Goal: Task Accomplishment & Management: Complete application form

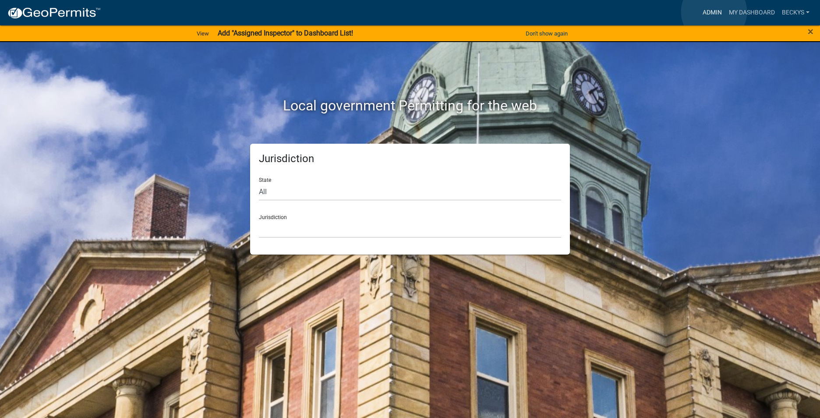
click at [714, 12] on link "Admin" at bounding box center [712, 12] width 26 height 17
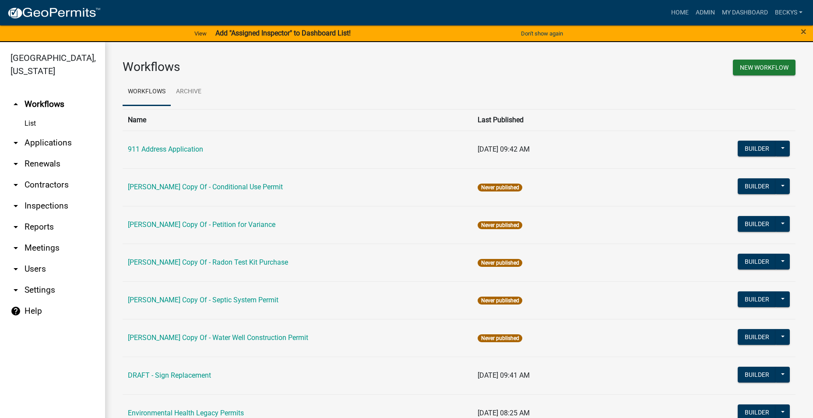
click at [47, 132] on link "arrow_drop_down Applications" at bounding box center [52, 142] width 105 height 21
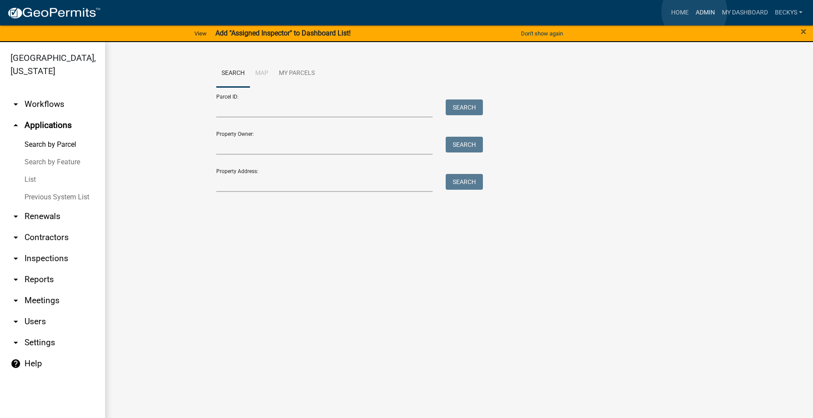
click at [695, 11] on link "Admin" at bounding box center [706, 12] width 26 height 17
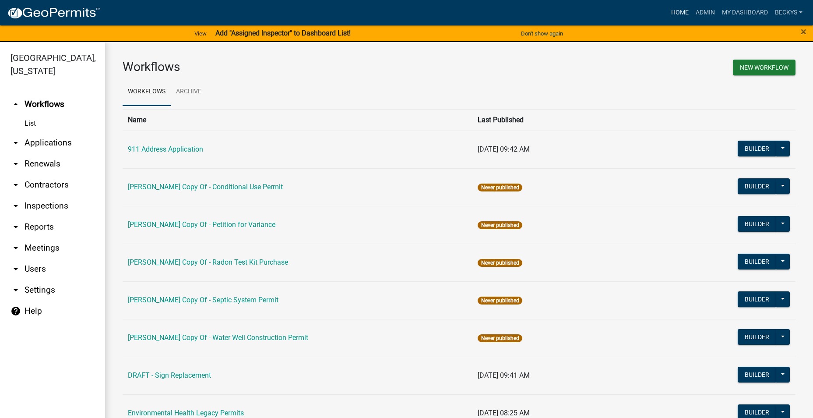
click at [682, 12] on link "Home" at bounding box center [680, 12] width 25 height 17
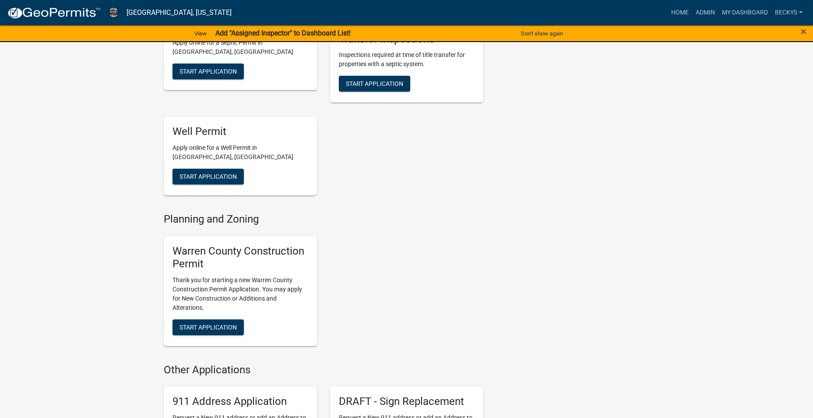
scroll to position [350, 0]
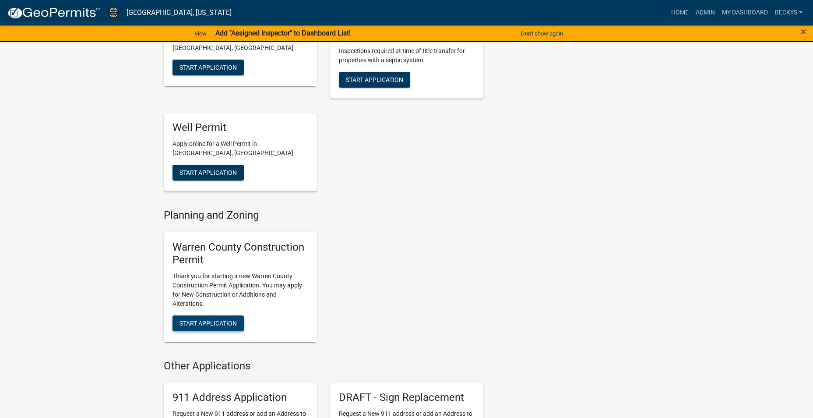
click at [206, 319] on span "Start Application" at bounding box center [208, 322] width 57 height 7
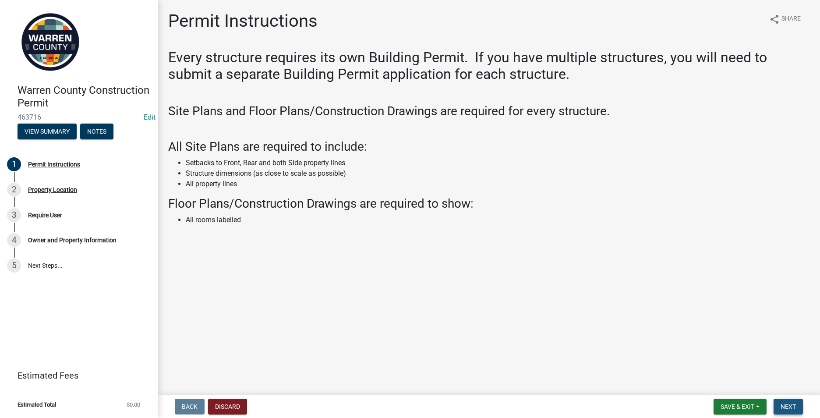
click at [798, 402] on button "Next" at bounding box center [788, 407] width 29 height 16
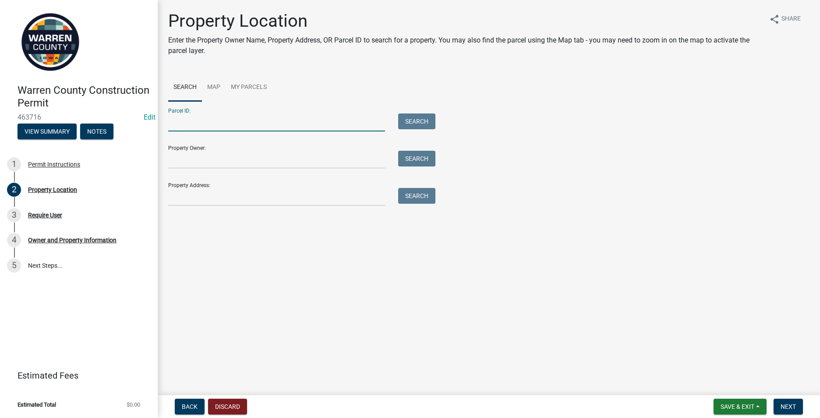
click at [180, 123] on input "Parcel ID:" at bounding box center [276, 122] width 217 height 18
click at [173, 168] on input "Property Owner:" at bounding box center [276, 160] width 217 height 18
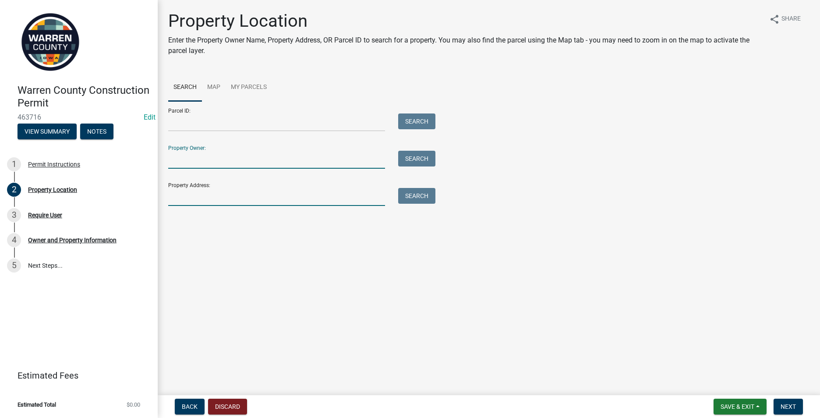
click at [171, 194] on input "Property Address:" at bounding box center [276, 197] width 217 height 18
type input "8527"
click at [417, 193] on button "Search" at bounding box center [416, 196] width 37 height 16
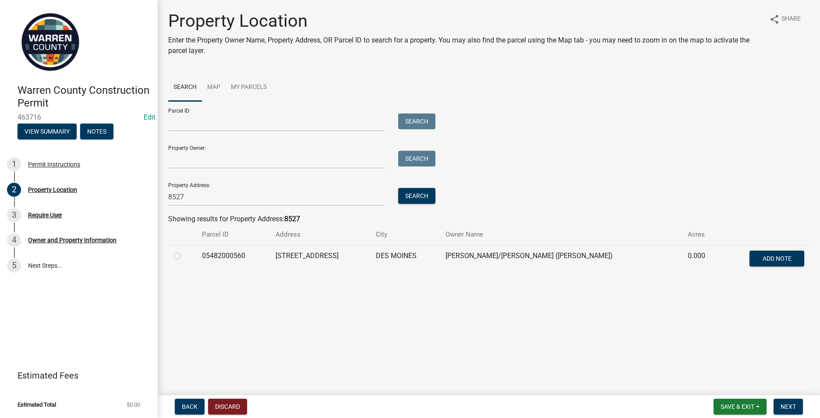
click at [184, 251] on label at bounding box center [184, 251] width 0 height 0
click at [184, 256] on input "radio" at bounding box center [187, 254] width 6 height 6
radio input "true"
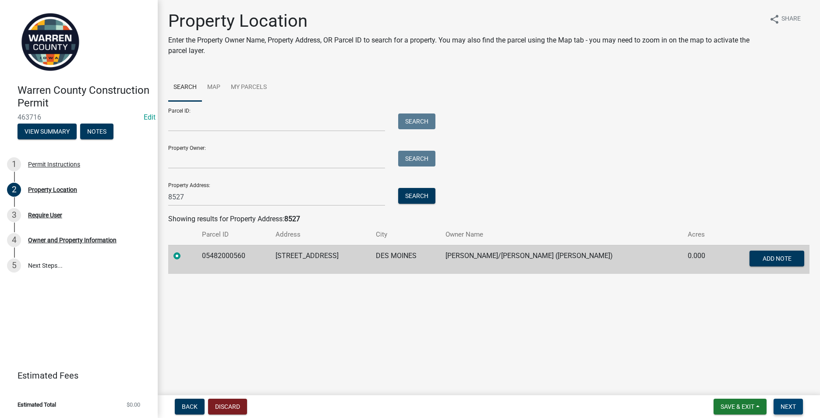
click at [779, 404] on button "Next" at bounding box center [788, 407] width 29 height 16
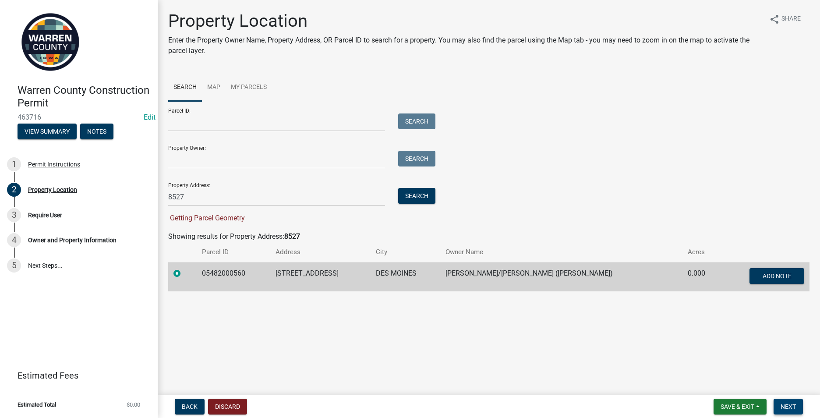
click at [781, 404] on span "Next" at bounding box center [788, 406] width 15 height 7
click at [782, 405] on span "Next" at bounding box center [788, 406] width 15 height 7
click at [425, 196] on button "Search" at bounding box center [416, 196] width 37 height 16
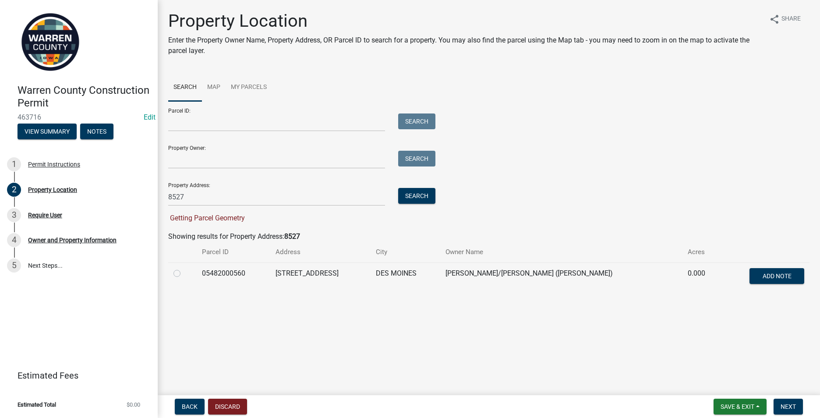
click at [184, 268] on label at bounding box center [184, 268] width 0 height 0
click at [184, 272] on input "radio" at bounding box center [187, 271] width 6 height 6
radio input "true"
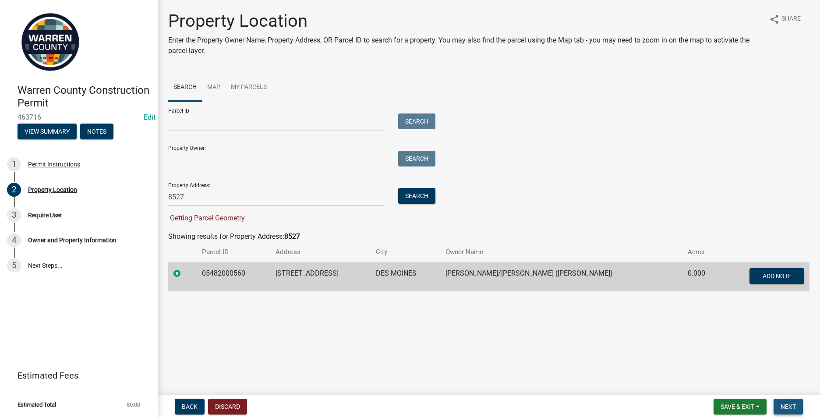
click at [780, 404] on button "Next" at bounding box center [788, 407] width 29 height 16
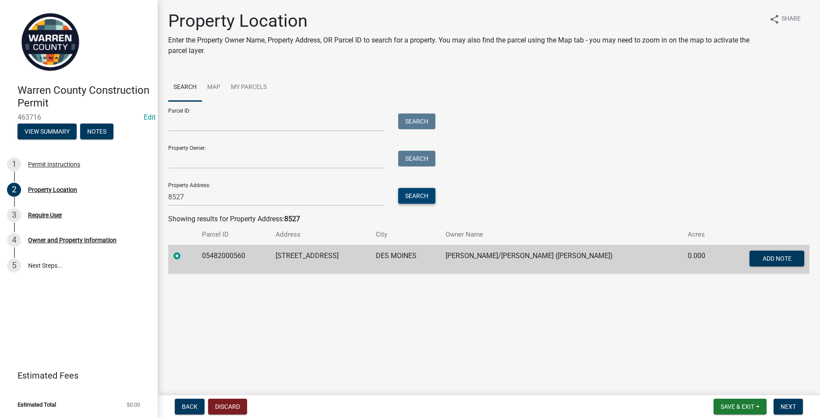
click at [419, 194] on button "Search" at bounding box center [416, 196] width 37 height 16
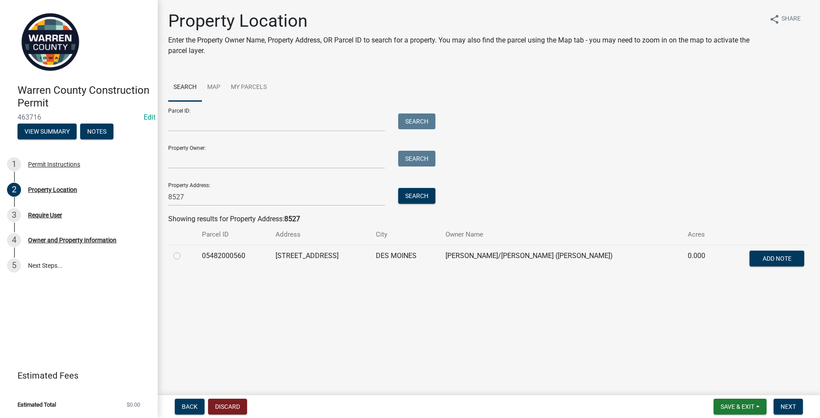
drag, startPoint x: 177, startPoint y: 254, endPoint x: 184, endPoint y: 256, distance: 6.9
click at [184, 251] on label at bounding box center [184, 251] width 0 height 0
click at [184, 254] on input "radio" at bounding box center [187, 254] width 6 height 6
radio input "true"
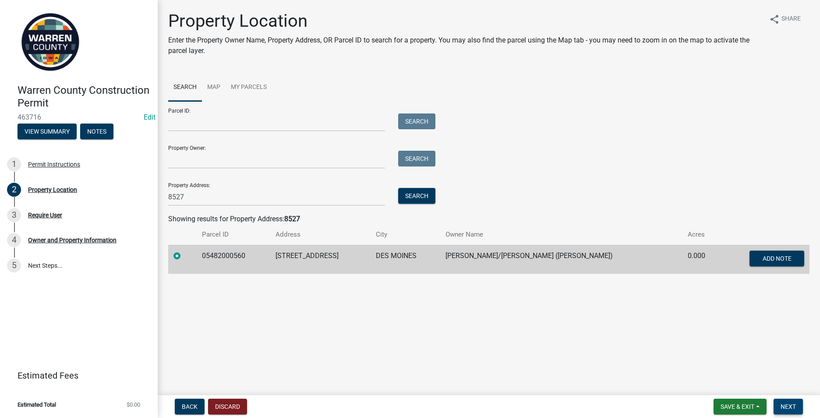
click at [785, 406] on span "Next" at bounding box center [788, 406] width 15 height 7
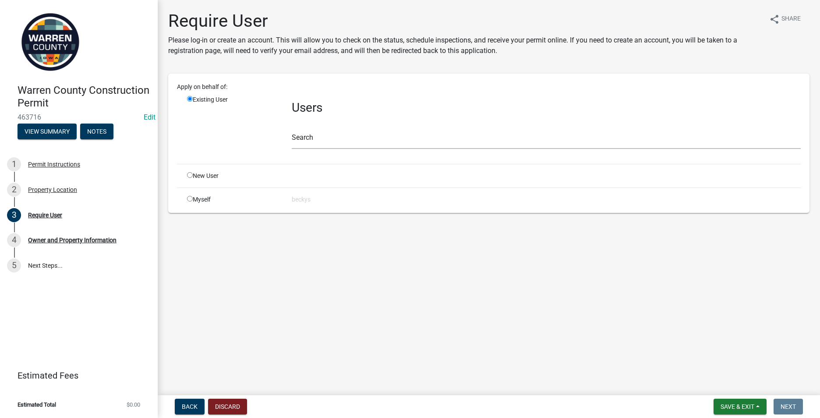
click at [189, 177] on input "radio" at bounding box center [190, 175] width 6 height 6
radio input "true"
radio input "false"
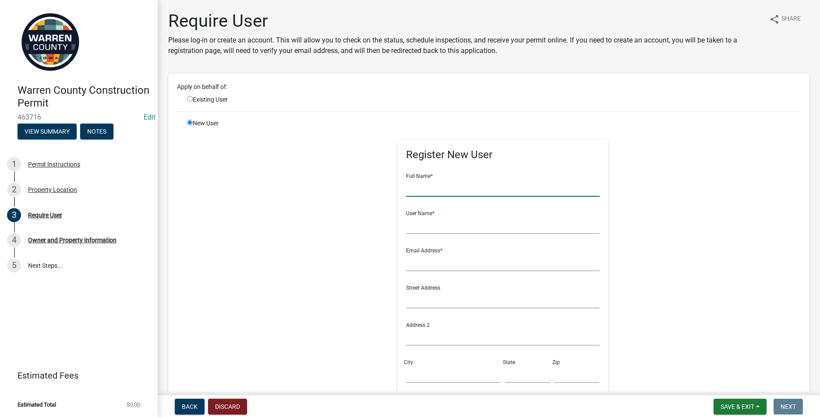
click at [417, 187] on input "text" at bounding box center [503, 188] width 194 height 18
type input "[PERSON_NAME]"
type input "sweber"
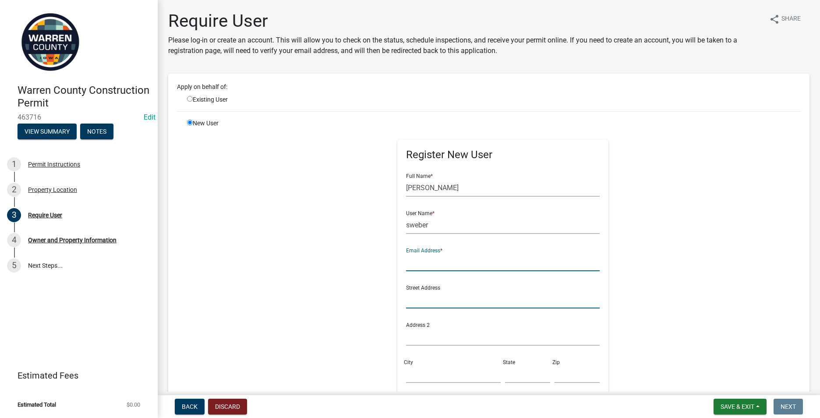
click at [422, 301] on input "text" at bounding box center [503, 299] width 194 height 18
click at [410, 263] on input "text" at bounding box center [503, 262] width 194 height 18
type input "[EMAIL_ADDRESS][DOMAIN_NAME]"
type input "[STREET_ADDRESS]"
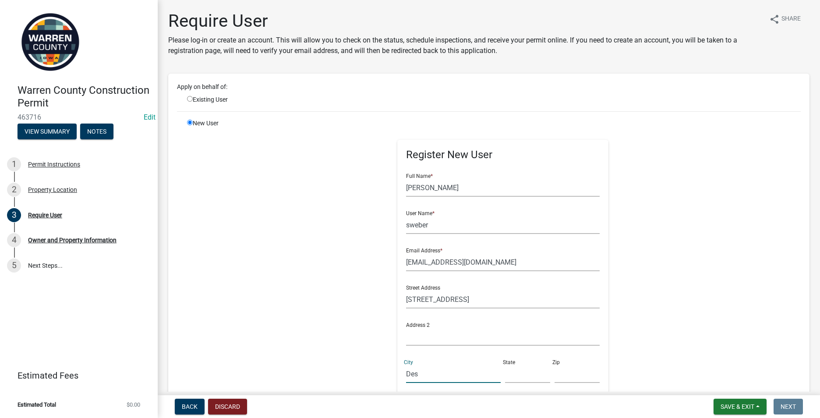
type input "Des Moines"
type input "IA"
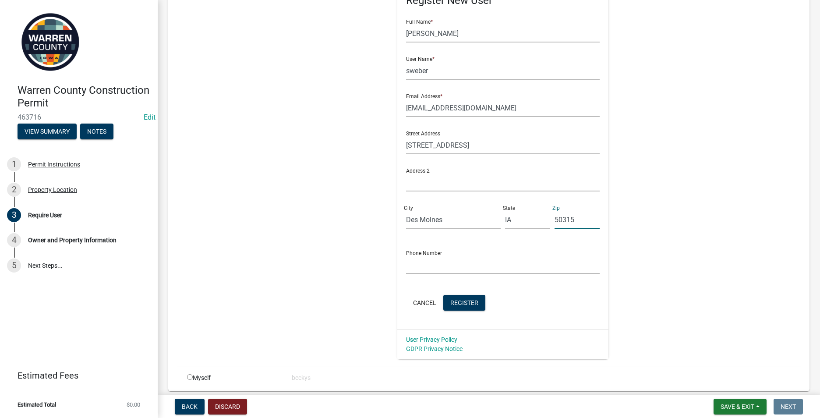
scroll to position [175, 0]
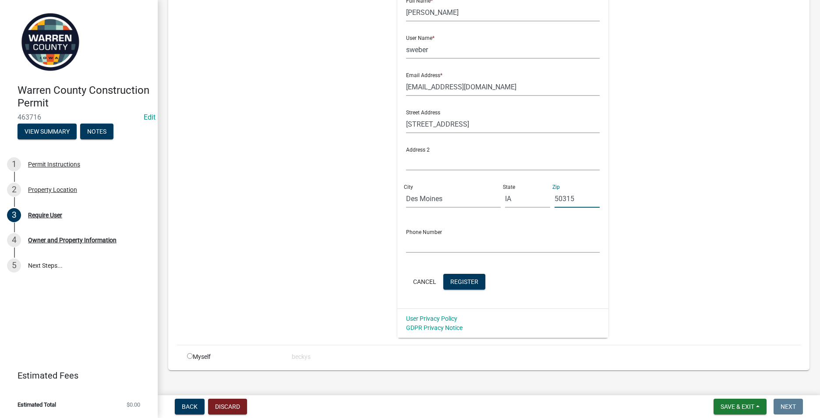
type input "50315"
click at [412, 242] on input "text" at bounding box center [503, 244] width 194 height 18
type input "[PHONE_NUMBER]"
click at [458, 283] on span "Register" at bounding box center [464, 281] width 28 height 7
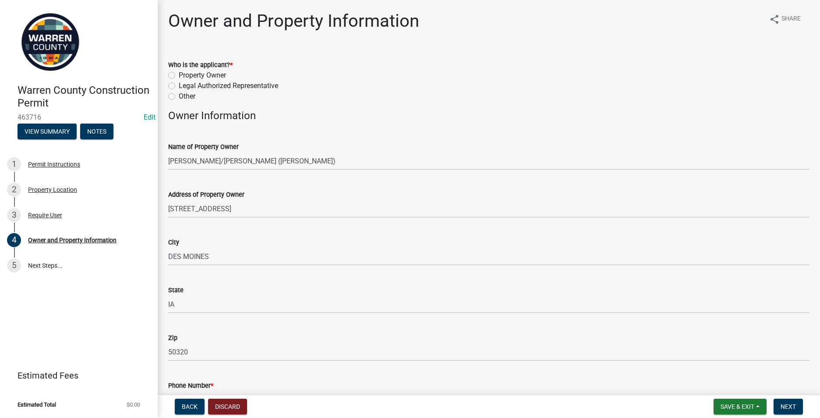
click at [179, 78] on label "Property Owner" at bounding box center [202, 75] width 47 height 11
click at [179, 76] on input "Property Owner" at bounding box center [182, 73] width 6 height 6
radio input "true"
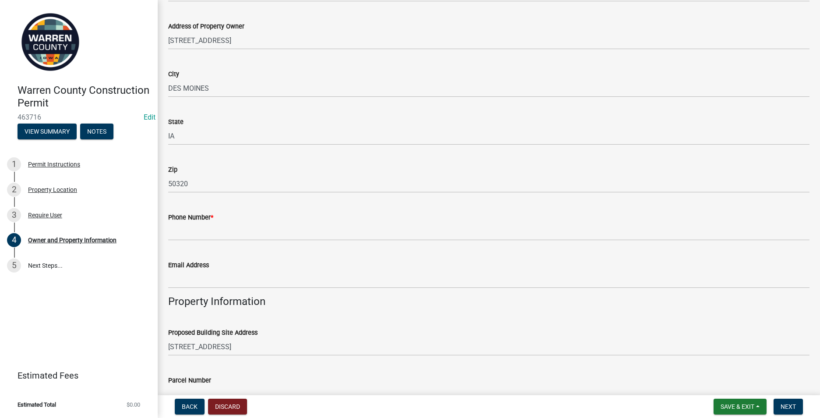
scroll to position [175, 0]
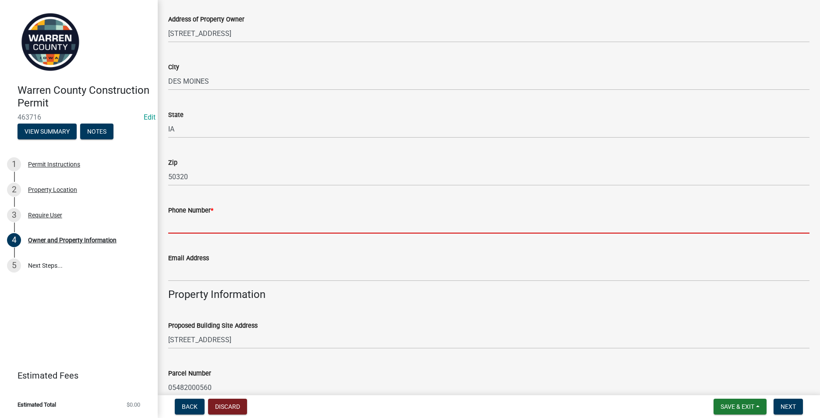
click at [196, 224] on input "Phone Number *" at bounding box center [488, 225] width 641 height 18
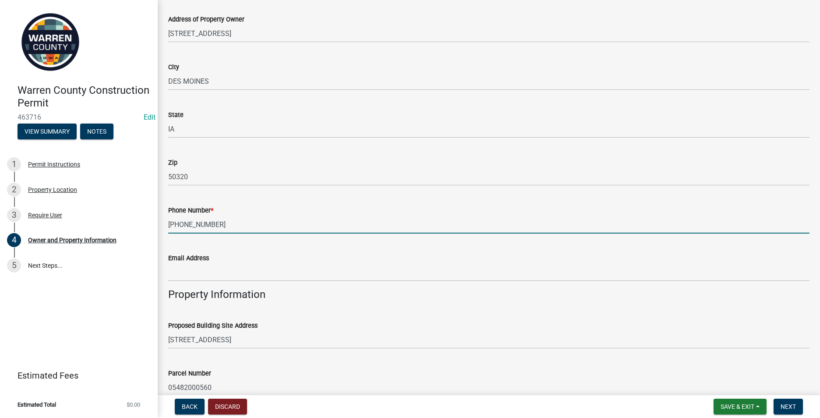
type input "[PHONE_NUMBER]"
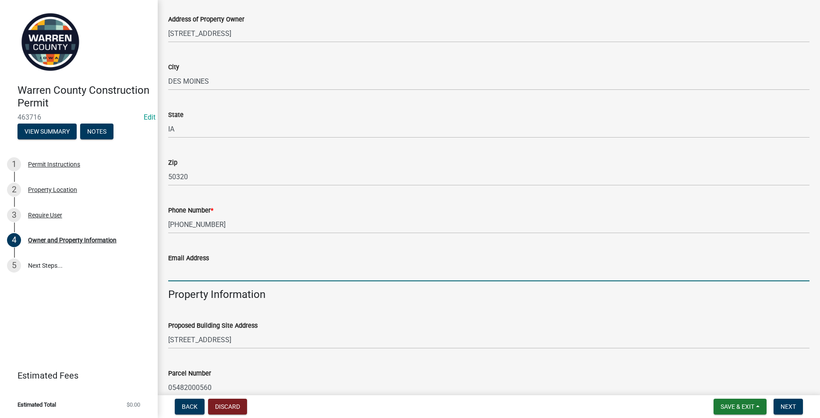
click at [185, 276] on input "Email Address" at bounding box center [488, 272] width 641 height 18
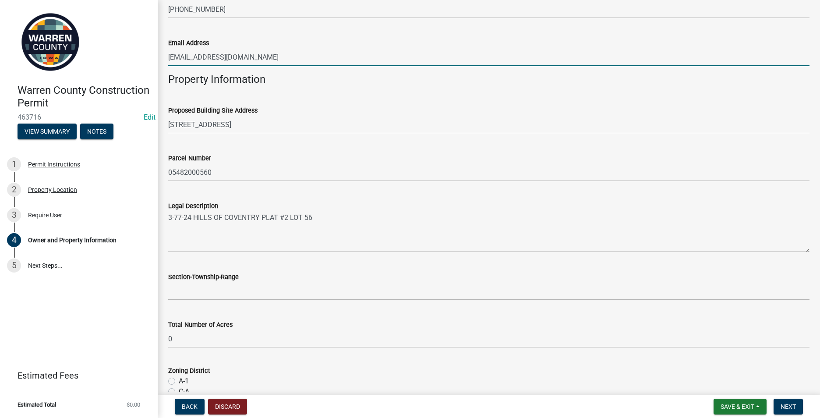
scroll to position [438, 0]
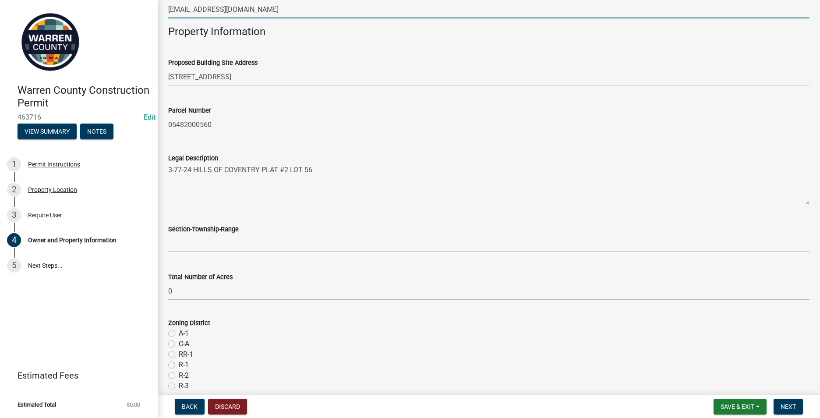
type input "[EMAIL_ADDRESS][DOMAIN_NAME]"
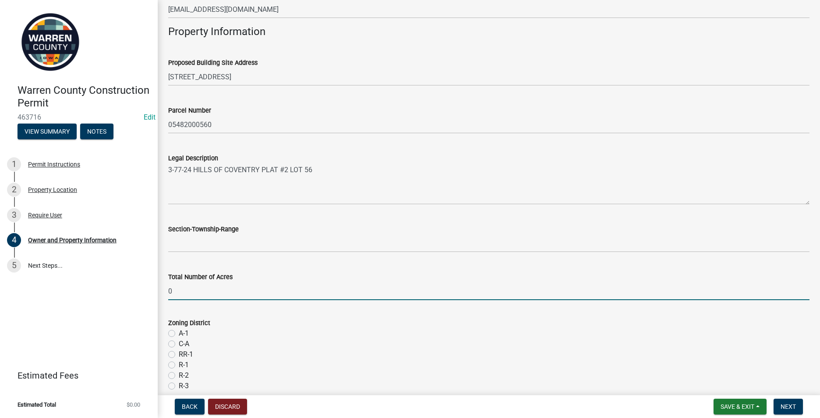
drag, startPoint x: 171, startPoint y: 288, endPoint x: 147, endPoint y: 290, distance: 23.8
click at [147, 290] on div "Warren County Construction Permit 463716 Edit View Summary Notes 1 Permit Instr…" at bounding box center [410, 209] width 820 height 418
type input "0"
type input ".21"
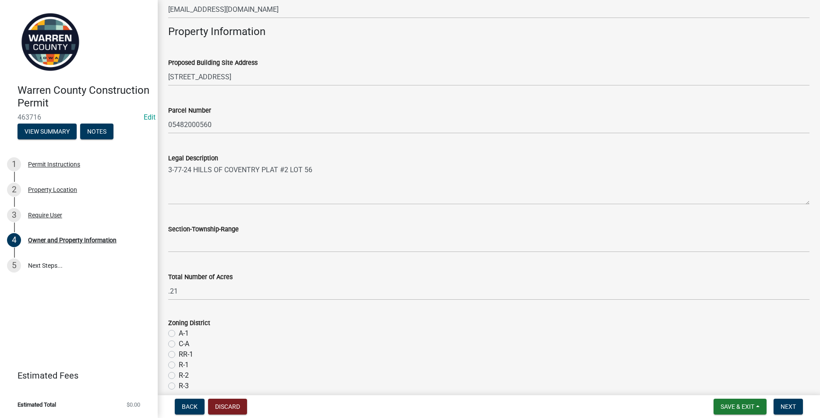
click at [179, 378] on label "R-2" at bounding box center [184, 375] width 10 height 11
click at [179, 376] on input "R-2" at bounding box center [182, 373] width 6 height 6
radio input "true"
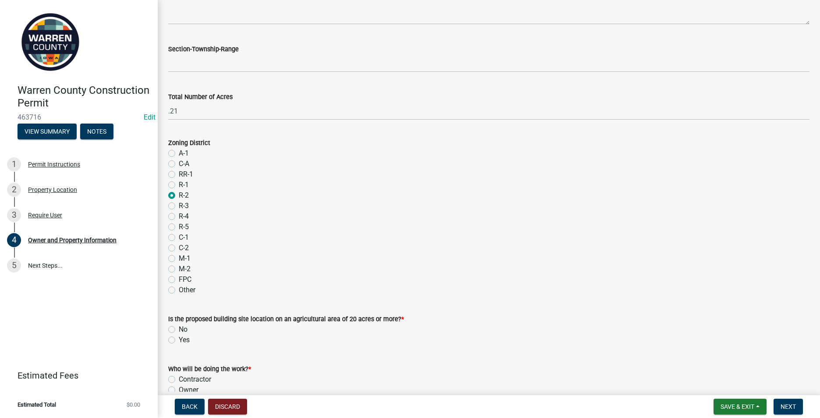
scroll to position [657, 0]
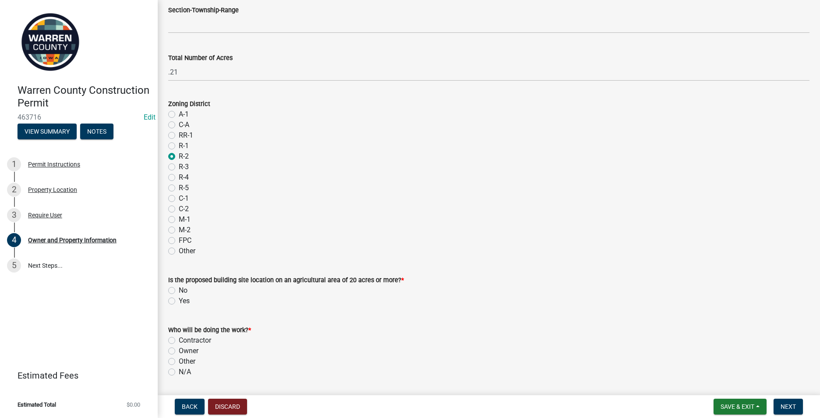
click at [179, 288] on label "No" at bounding box center [183, 290] width 9 height 11
click at [179, 288] on input "No" at bounding box center [182, 288] width 6 height 6
radio input "true"
click at [179, 339] on label "Contractor" at bounding box center [195, 340] width 32 height 11
click at [179, 339] on input "Contractor" at bounding box center [182, 338] width 6 height 6
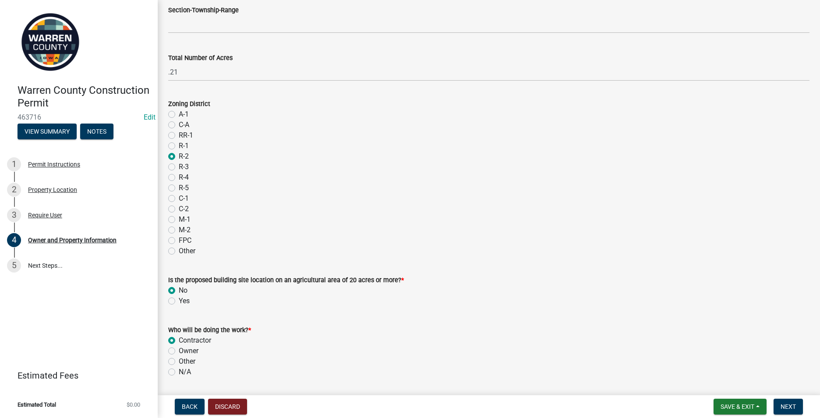
radio input "true"
click at [788, 406] on span "Next" at bounding box center [788, 406] width 15 height 7
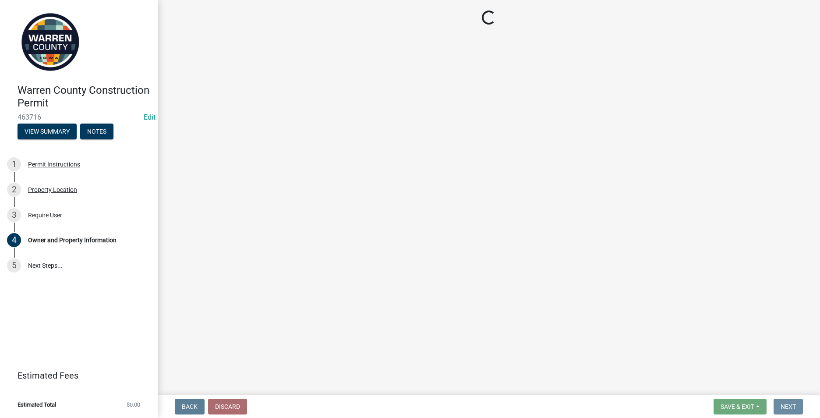
scroll to position [0, 0]
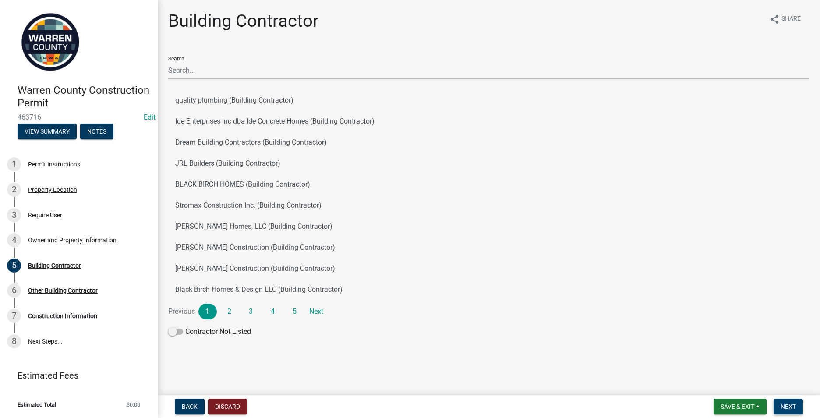
click at [794, 409] on span "Next" at bounding box center [788, 406] width 15 height 7
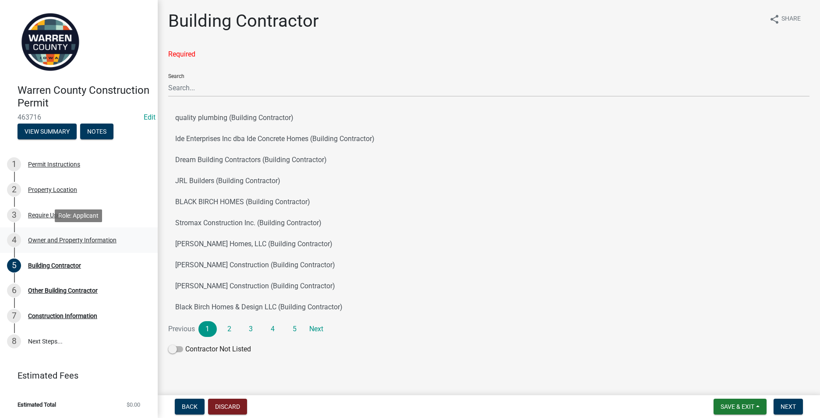
click at [29, 240] on div "Owner and Property Information" at bounding box center [72, 240] width 88 height 6
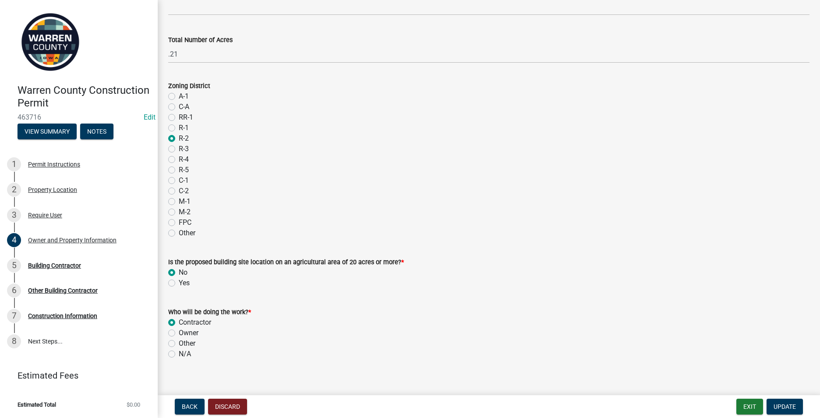
scroll to position [685, 0]
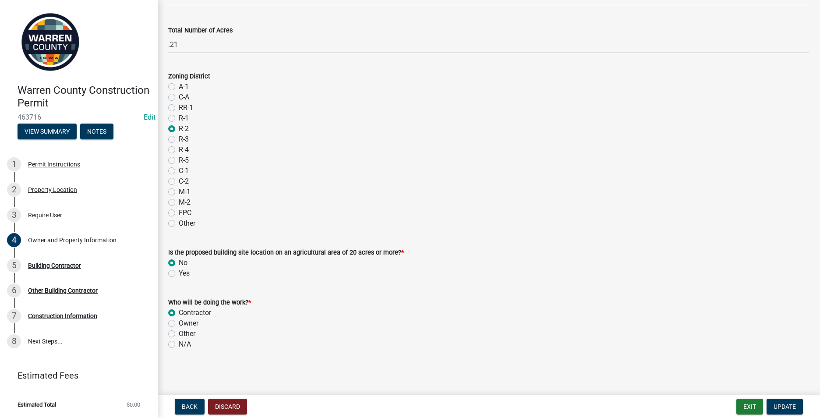
click at [179, 324] on label "Owner" at bounding box center [189, 323] width 20 height 11
click at [179, 324] on input "Owner" at bounding box center [182, 321] width 6 height 6
radio input "true"
click at [781, 406] on span "Update" at bounding box center [785, 406] width 22 height 7
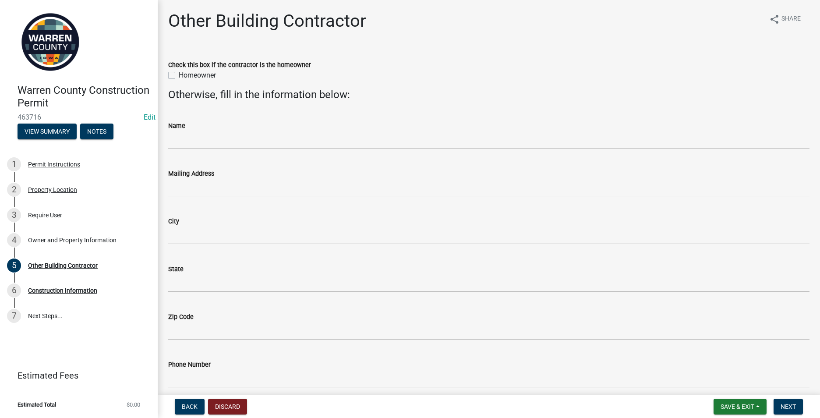
click at [179, 75] on label "Homeowner" at bounding box center [197, 75] width 37 height 11
click at [179, 75] on input "Homeowner" at bounding box center [182, 73] width 6 height 6
checkbox input "true"
click at [792, 405] on span "Next" at bounding box center [788, 406] width 15 height 7
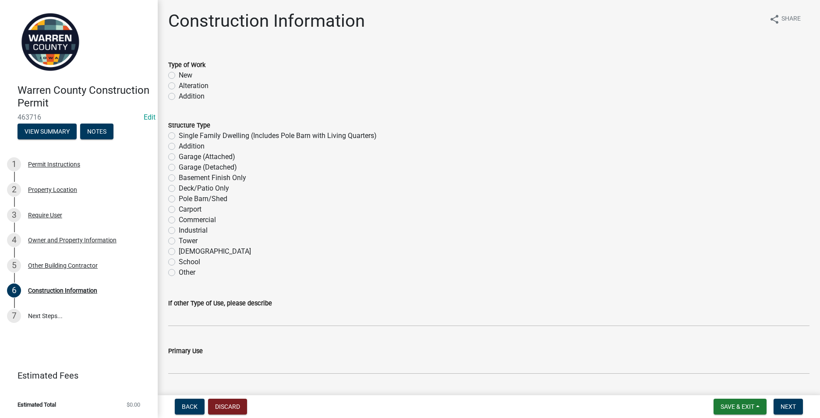
click at [179, 73] on label "New" at bounding box center [186, 75] width 14 height 11
click at [179, 73] on input "New" at bounding box center [182, 73] width 6 height 6
radio input "true"
click at [179, 134] on label "Single Family Dwelling (Includes Pole Barn with Living Quarters)" at bounding box center [278, 136] width 198 height 11
click at [179, 134] on input "Single Family Dwelling (Includes Pole Barn with Living Quarters)" at bounding box center [182, 134] width 6 height 6
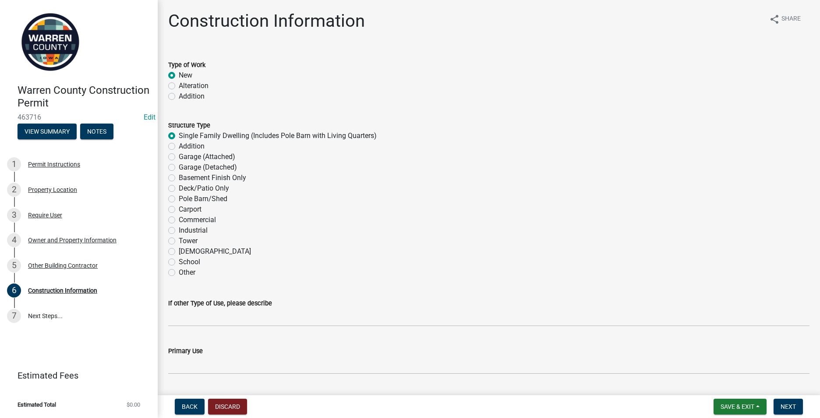
radio input "true"
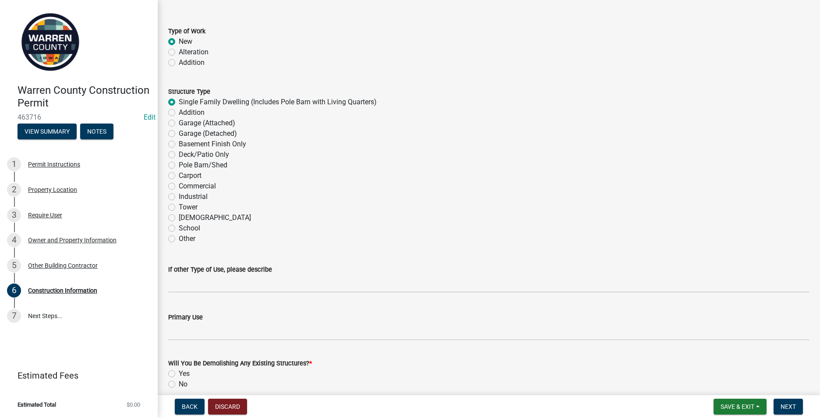
scroll to position [131, 0]
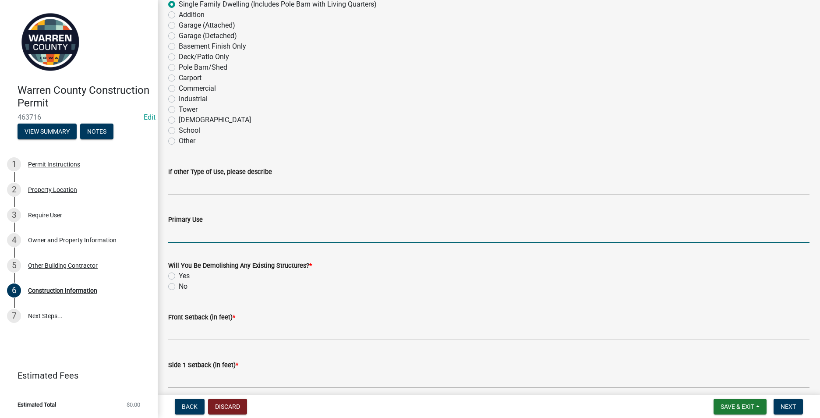
click at [177, 233] on input "Primary Use" at bounding box center [488, 234] width 641 height 18
type input "Residential"
click at [179, 287] on label "No" at bounding box center [183, 286] width 9 height 11
click at [179, 287] on input "No" at bounding box center [182, 284] width 6 height 6
radio input "true"
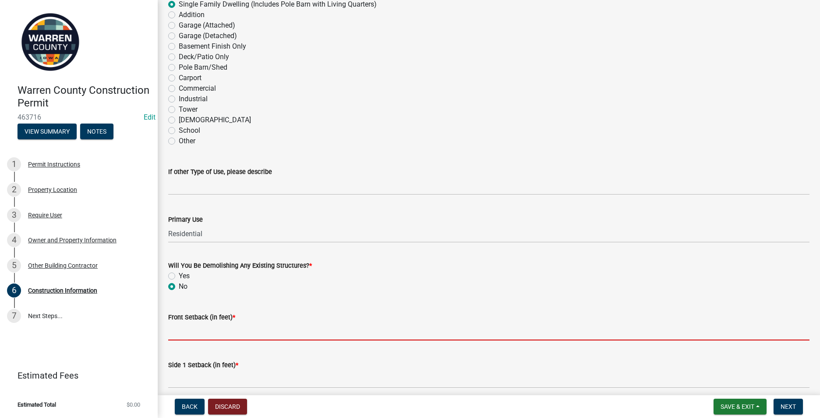
click at [180, 334] on input "Front Setback (in feet) *" at bounding box center [488, 331] width 641 height 18
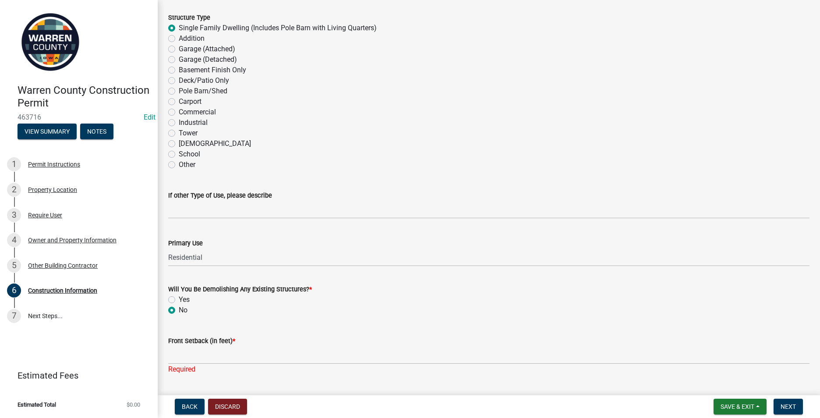
scroll to position [0, 0]
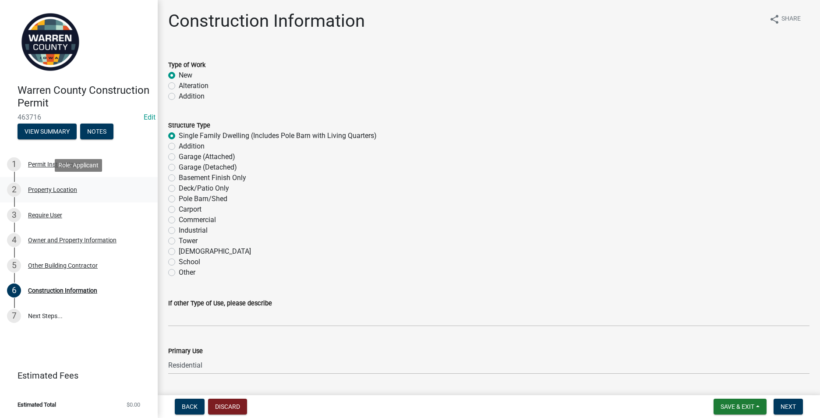
click at [39, 187] on div "Property Location" at bounding box center [52, 190] width 49 height 6
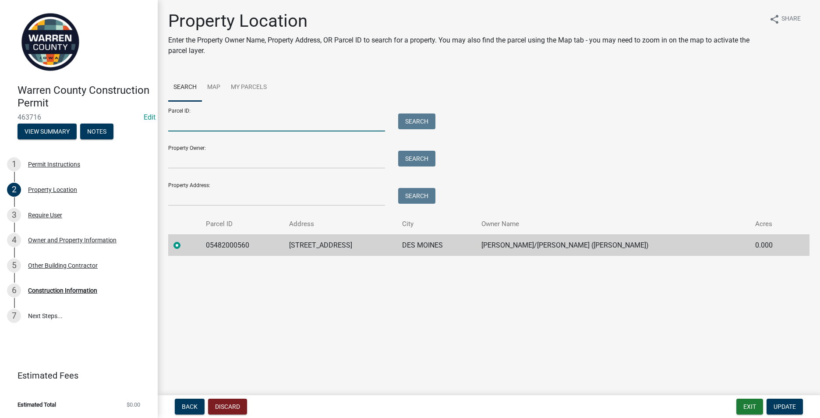
click at [172, 124] on input "Parcel ID:" at bounding box center [276, 122] width 217 height 18
type input "05484000020"
click at [411, 120] on button "Search" at bounding box center [416, 121] width 37 height 16
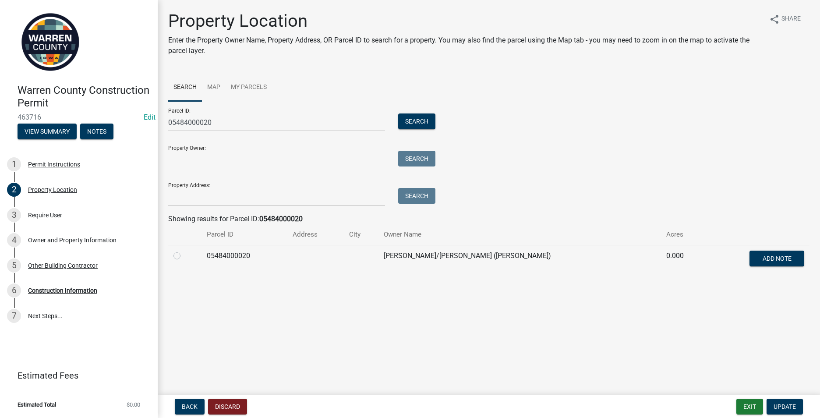
click at [184, 251] on label at bounding box center [184, 251] width 0 height 0
click at [184, 256] on input "radio" at bounding box center [187, 254] width 6 height 6
radio input "true"
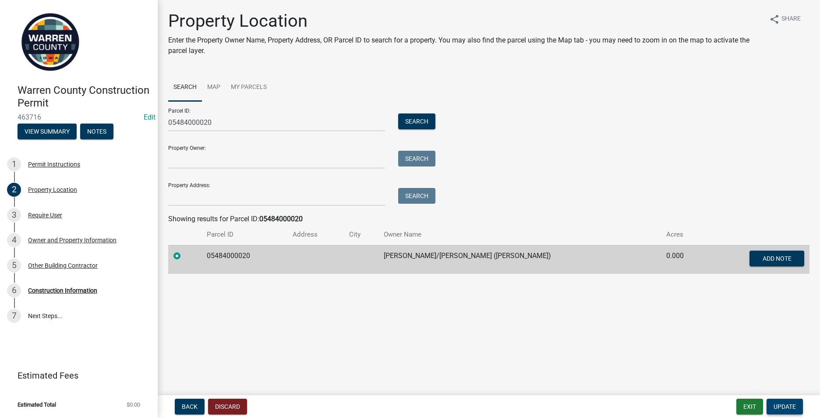
click at [772, 402] on button "Update" at bounding box center [785, 407] width 36 height 16
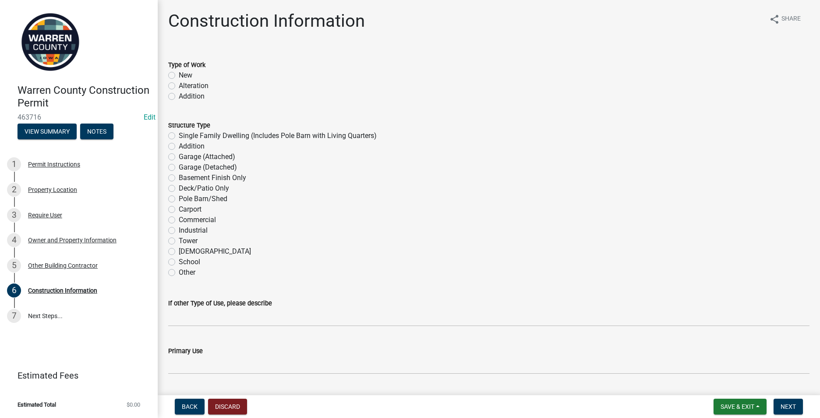
click at [179, 76] on label "New" at bounding box center [186, 75] width 14 height 11
click at [179, 76] on input "New" at bounding box center [182, 73] width 6 height 6
radio input "true"
click at [179, 134] on label "Single Family Dwelling (Includes Pole Barn with Living Quarters)" at bounding box center [278, 136] width 198 height 11
click at [179, 134] on input "Single Family Dwelling (Includes Pole Barn with Living Quarters)" at bounding box center [182, 134] width 6 height 6
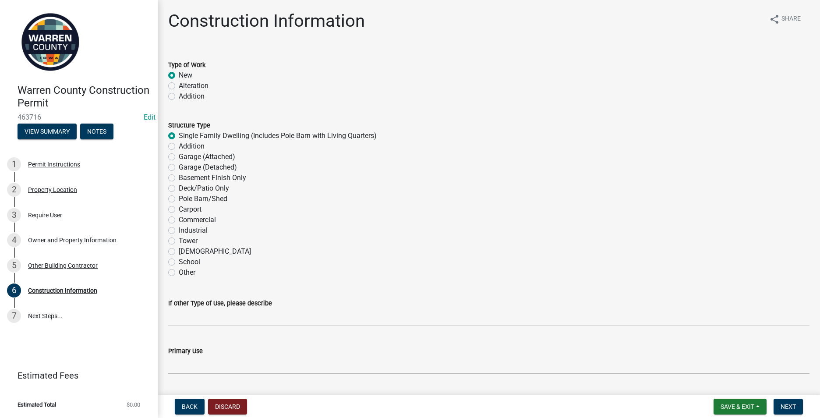
radio input "true"
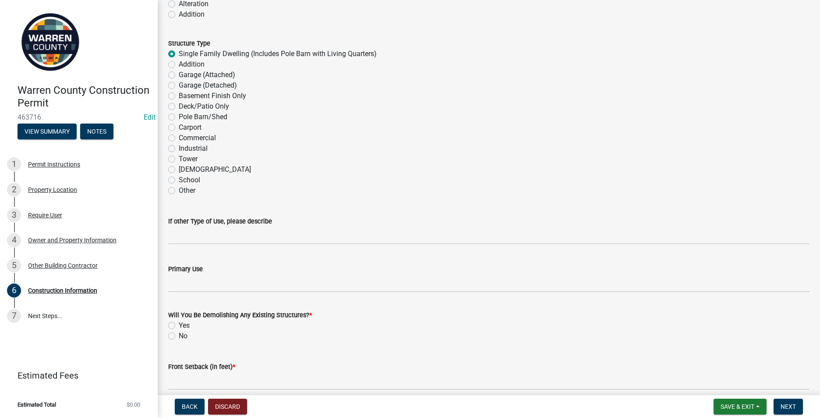
scroll to position [88, 0]
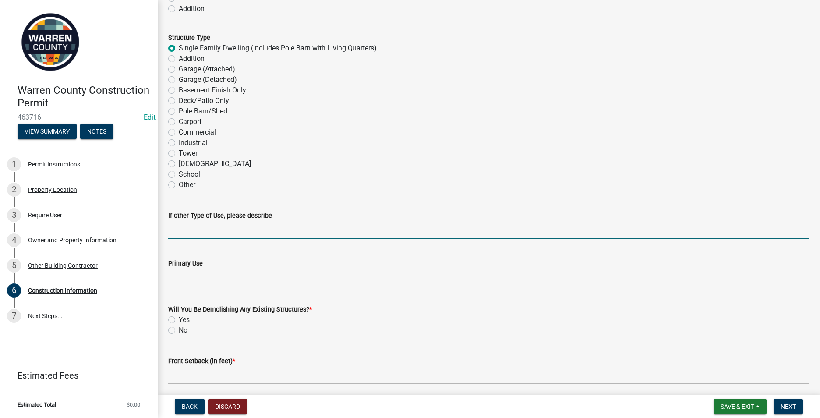
click at [177, 230] on input "If other Type of Use, please describe" at bounding box center [488, 230] width 641 height 18
type input "Re"
drag, startPoint x: 179, startPoint y: 231, endPoint x: 148, endPoint y: 226, distance: 31.1
click at [148, 226] on div "Warren County Construction Permit 463716 Edit View Summary Notes 1 Permit Instr…" at bounding box center [410, 209] width 820 height 418
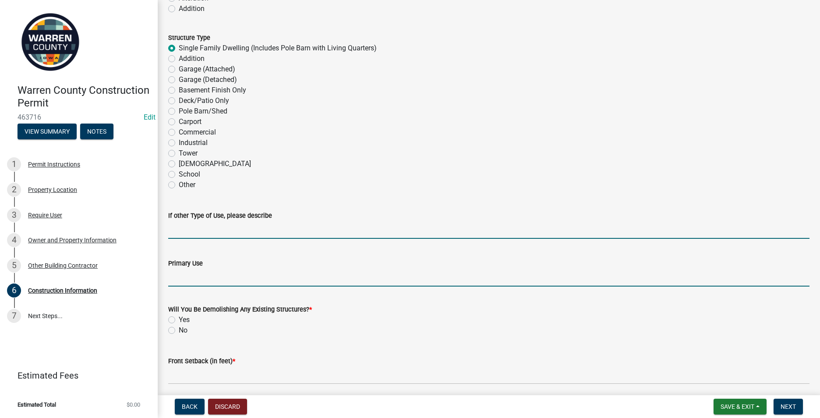
click at [175, 280] on input "Primary Use" at bounding box center [488, 278] width 641 height 18
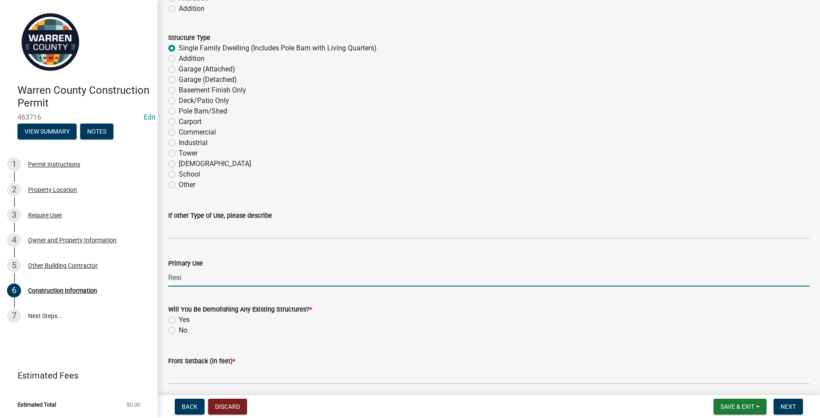
type input "Residential"
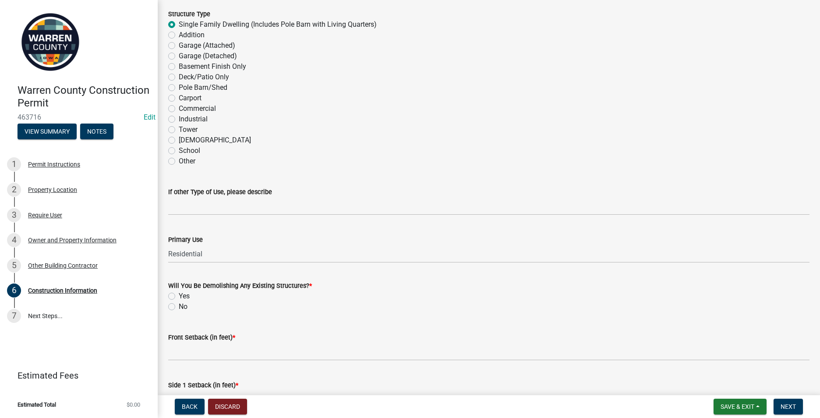
scroll to position [131, 0]
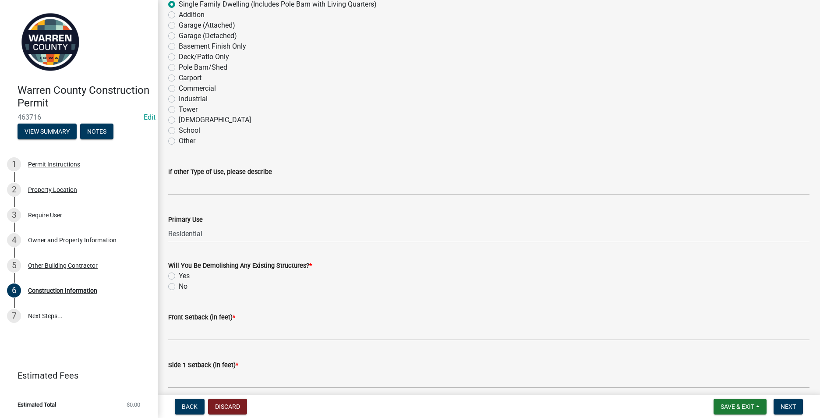
click at [179, 286] on label "No" at bounding box center [183, 286] width 9 height 11
click at [179, 286] on input "No" at bounding box center [182, 284] width 6 height 6
radio input "true"
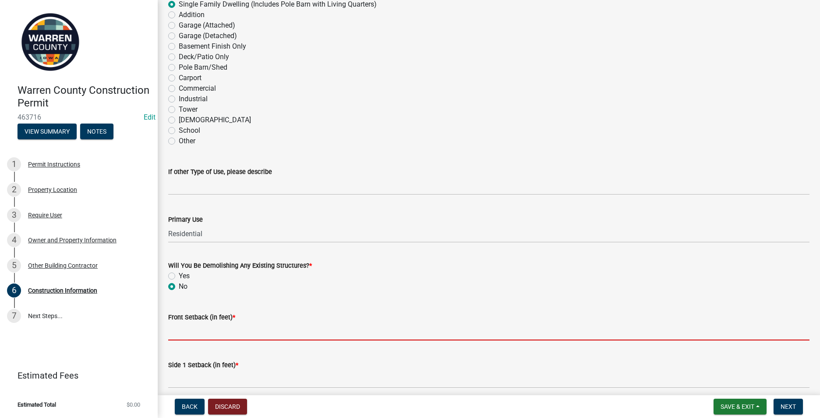
click at [188, 335] on input "Front Setback (in feet) *" at bounding box center [488, 331] width 641 height 18
click at [175, 331] on input "Front Setback (in feet) *" at bounding box center [488, 331] width 641 height 18
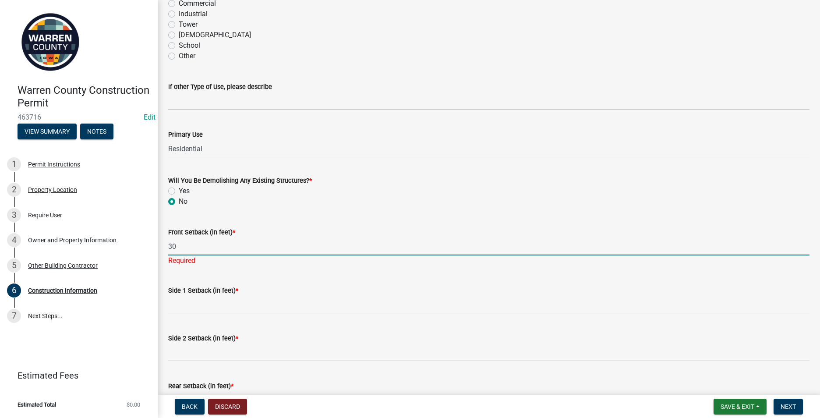
scroll to position [219, 0]
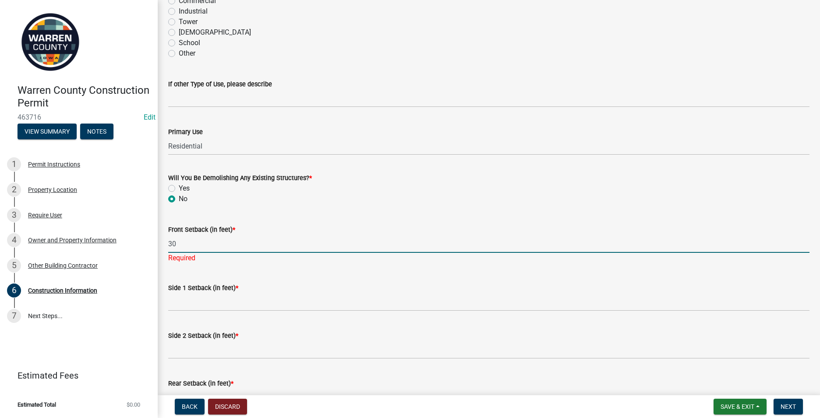
type input "30"
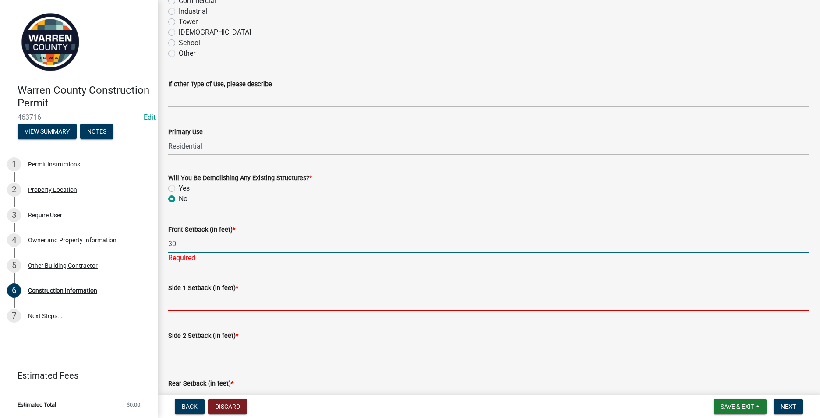
click at [180, 304] on wm-data-entity-input "Side 1 Setback (in feet) *" at bounding box center [488, 294] width 641 height 48
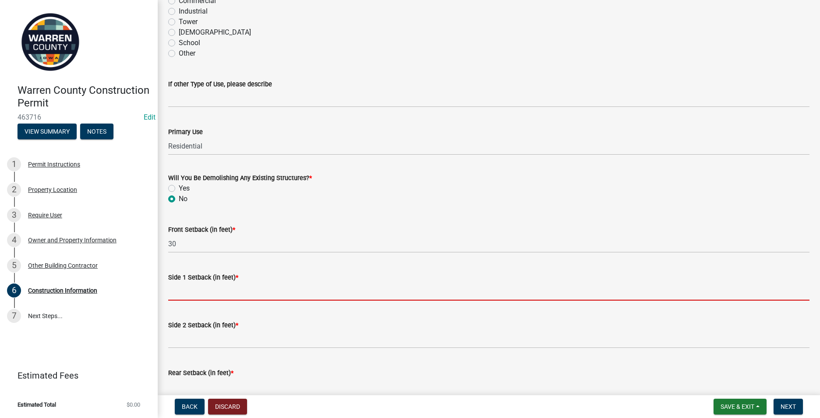
type input "1"
click at [174, 296] on input "Side 1 Setback (in feet) *" at bounding box center [488, 292] width 641 height 18
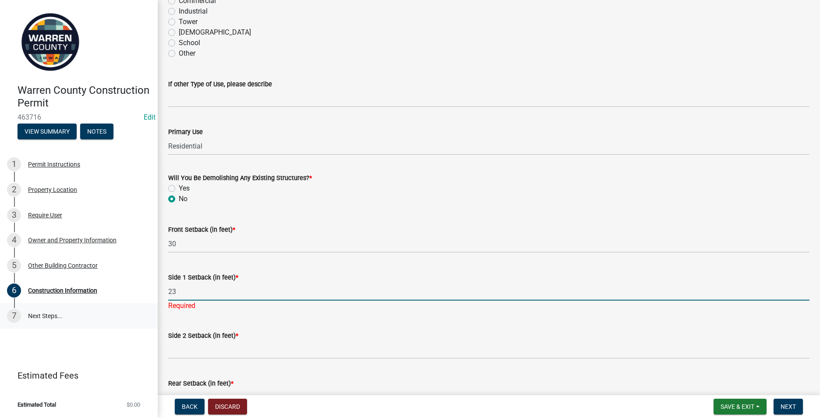
type input "23"
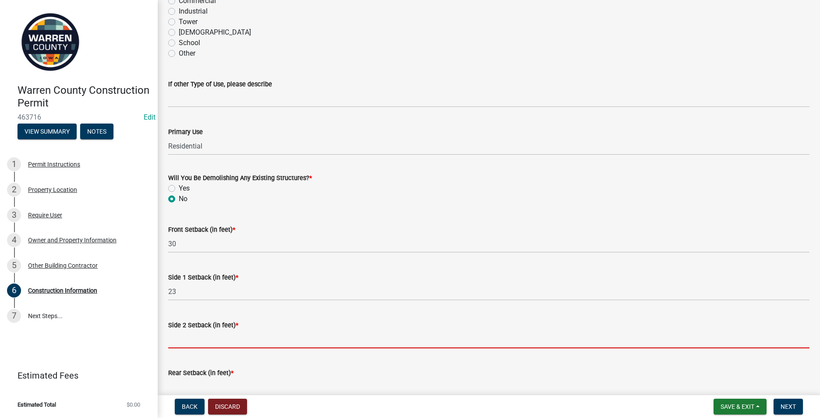
drag, startPoint x: 172, startPoint y: 340, endPoint x: 167, endPoint y: 334, distance: 7.7
click at [172, 340] on input "Side 2 Setback (in feet) *" at bounding box center [488, 339] width 641 height 18
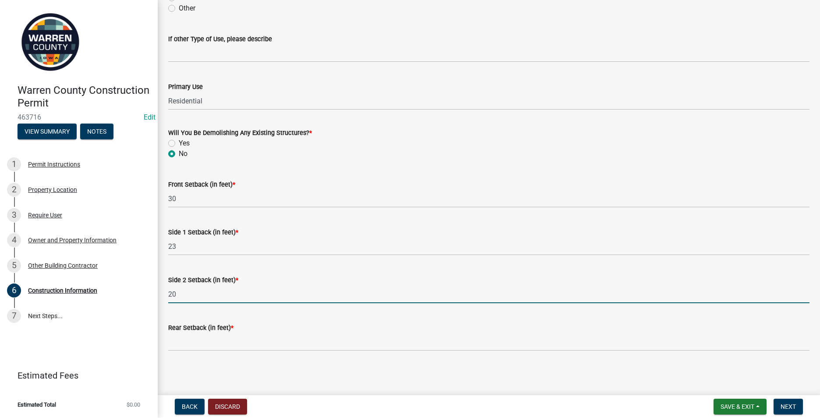
scroll to position [265, 0]
type input "20"
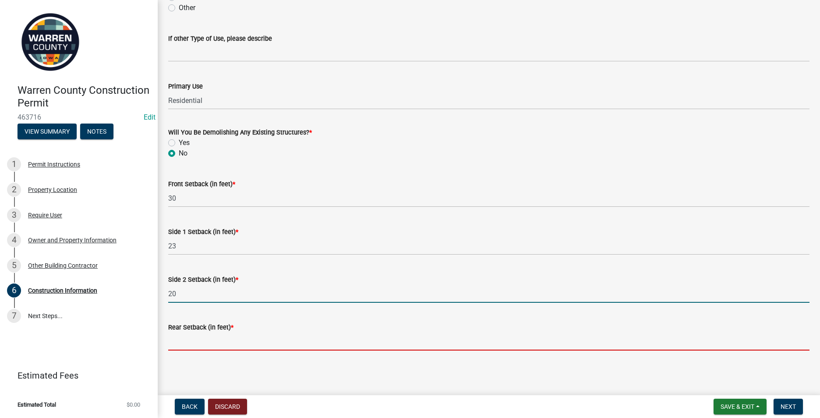
click at [177, 346] on input "Rear Setback (in feet) *" at bounding box center [488, 341] width 641 height 18
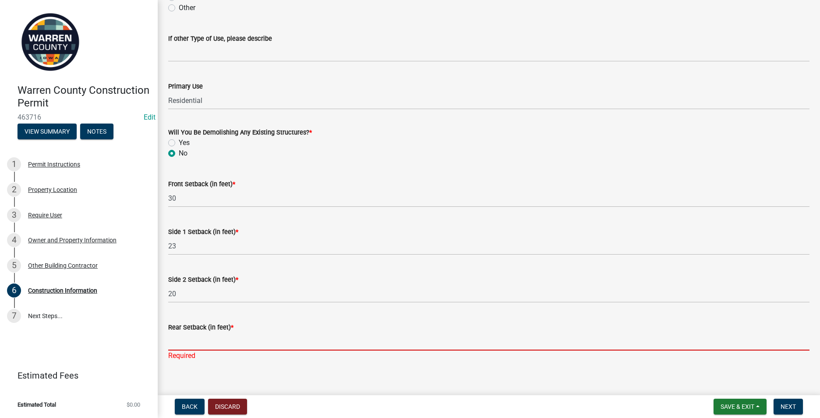
click at [184, 338] on input "Rear Setback (in feet) *" at bounding box center [488, 341] width 641 height 18
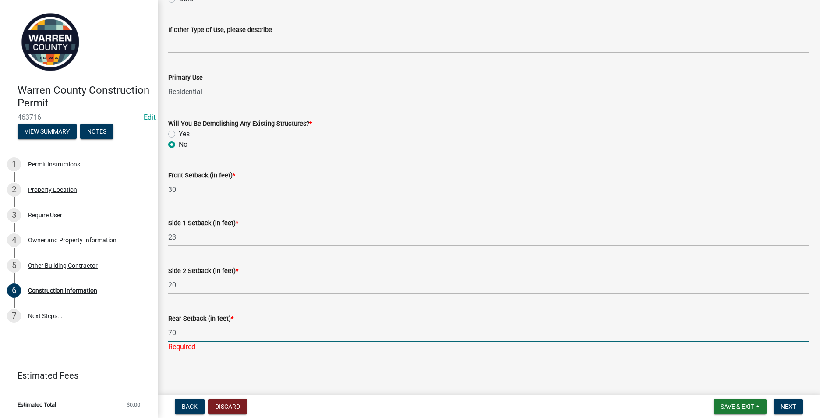
scroll to position [275, 0]
type input "70"
click at [782, 402] on button "Next" at bounding box center [788, 407] width 29 height 16
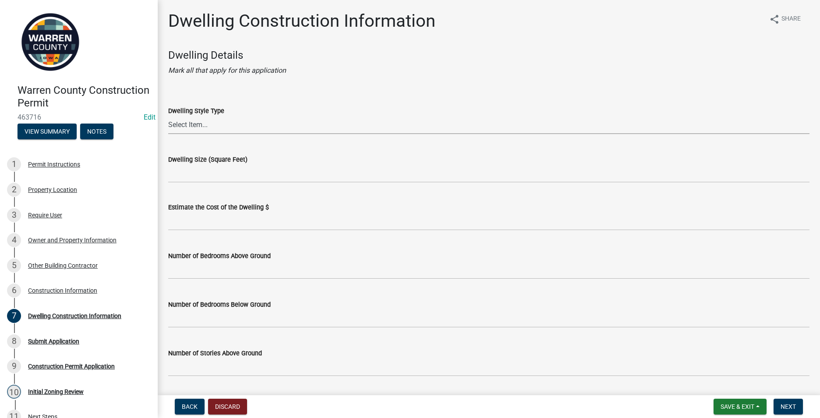
click at [195, 123] on select "Select Item... 1 Story Frame 1 Story Brick 1 1/2 Story Frame 1 1/2 Story Brick …" at bounding box center [488, 125] width 641 height 18
click at [168, 116] on select "Select Item... 1 Story Frame 1 Story Brick 1 1/2 Story Frame 1 1/2 Story Brick …" at bounding box center [488, 125] width 641 height 18
select select "6be2891c-b014-4eb5-8316-9de7191813e4"
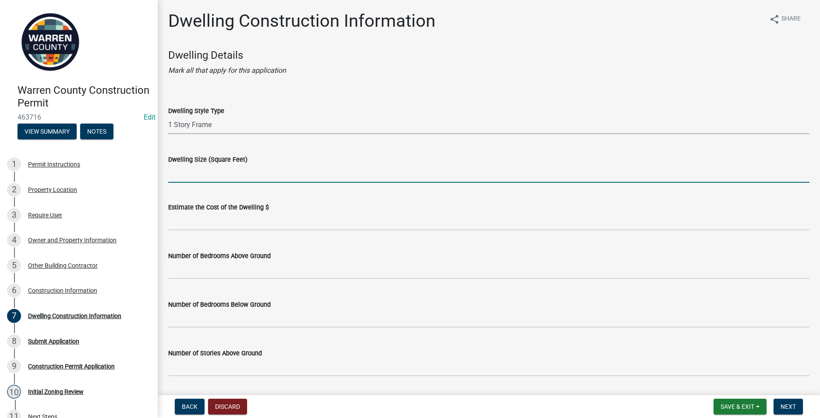
click at [188, 179] on input "Dwelling Size (Square Feet)" at bounding box center [488, 174] width 641 height 18
type input "1700"
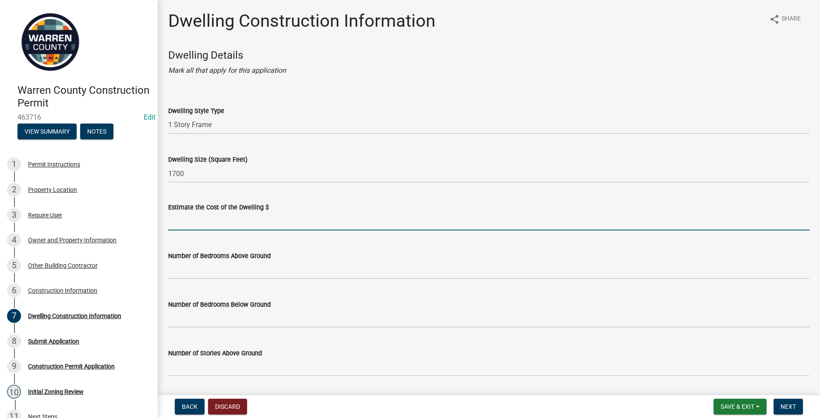
click at [183, 224] on input "text" at bounding box center [488, 221] width 641 height 18
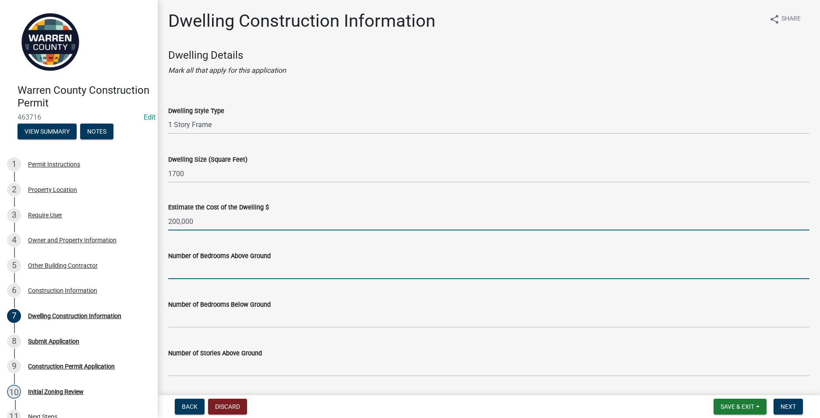
type input "200000"
click at [173, 276] on input "text" at bounding box center [488, 270] width 641 height 18
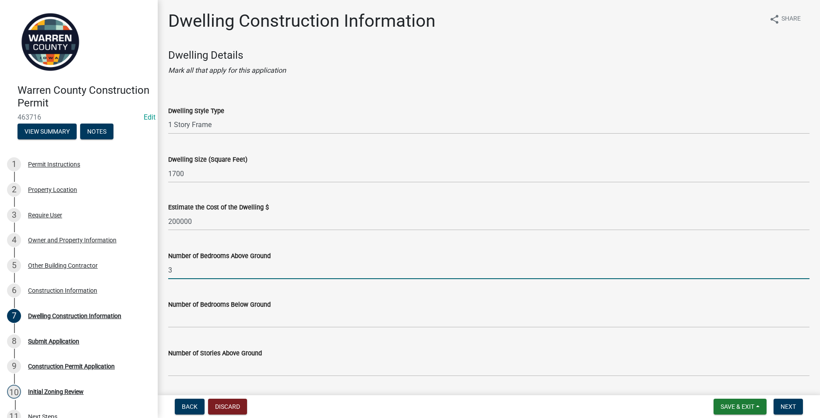
type input "3"
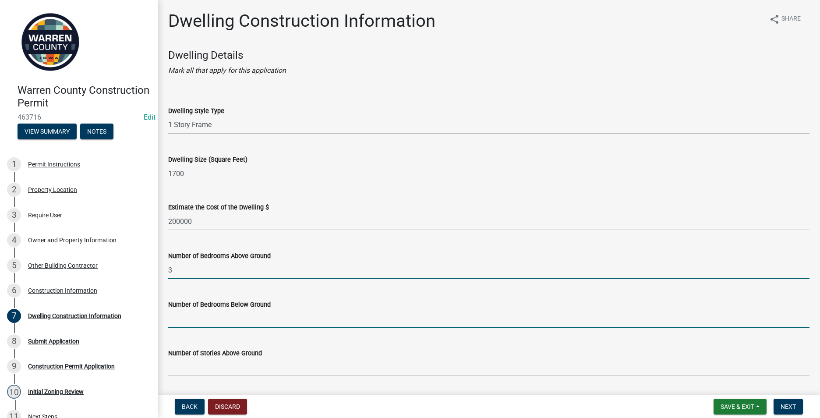
click at [175, 320] on input "text" at bounding box center [488, 319] width 641 height 18
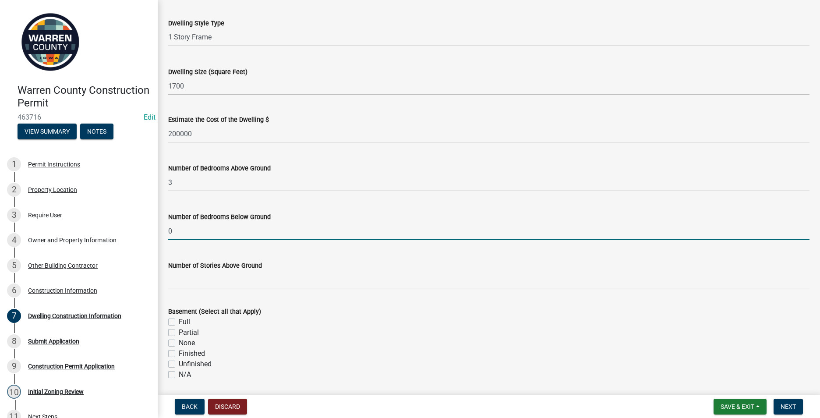
scroll to position [131, 0]
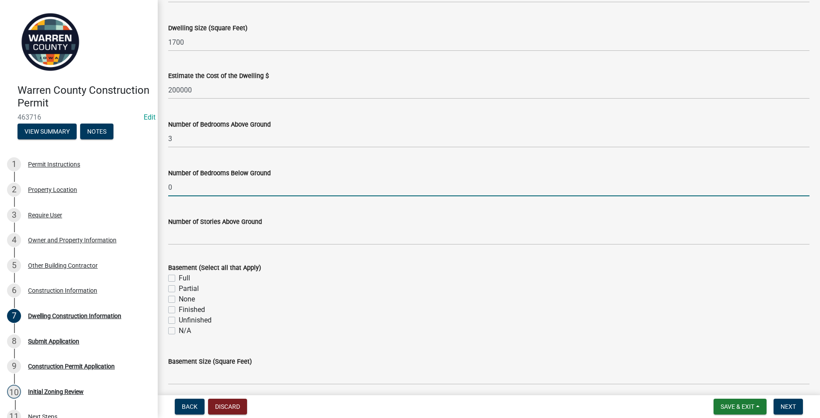
type input "0"
click at [179, 318] on label "Unfinished" at bounding box center [195, 320] width 33 height 11
click at [179, 318] on input "Unfinished" at bounding box center [182, 318] width 6 height 6
checkbox input "true"
checkbox input "false"
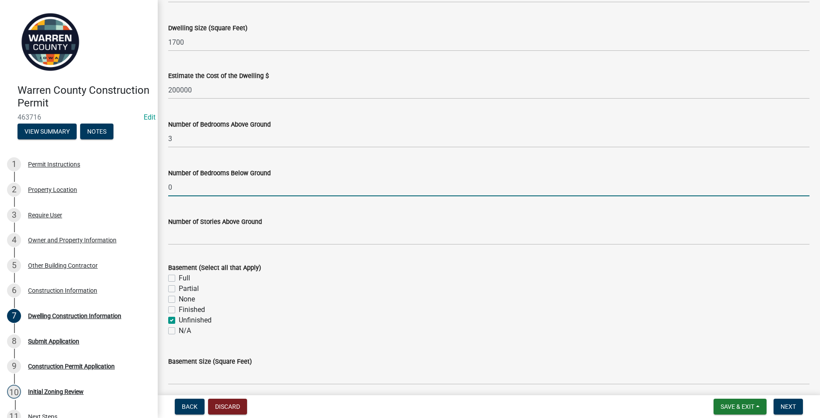
checkbox input "false"
checkbox input "true"
checkbox input "false"
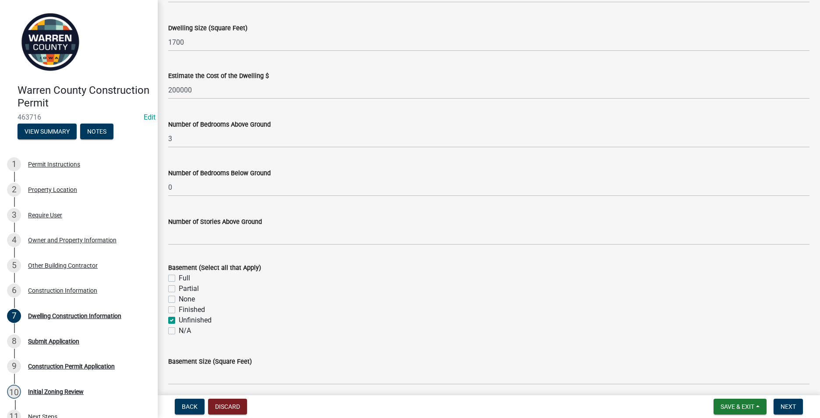
scroll to position [175, 0]
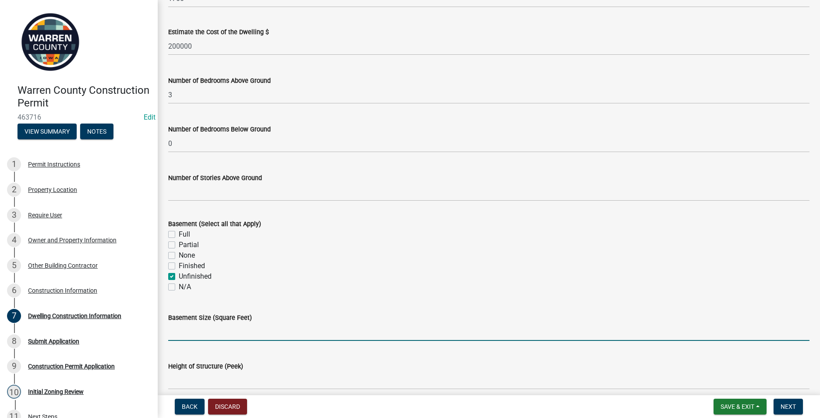
click at [176, 331] on input "text" at bounding box center [488, 332] width 641 height 18
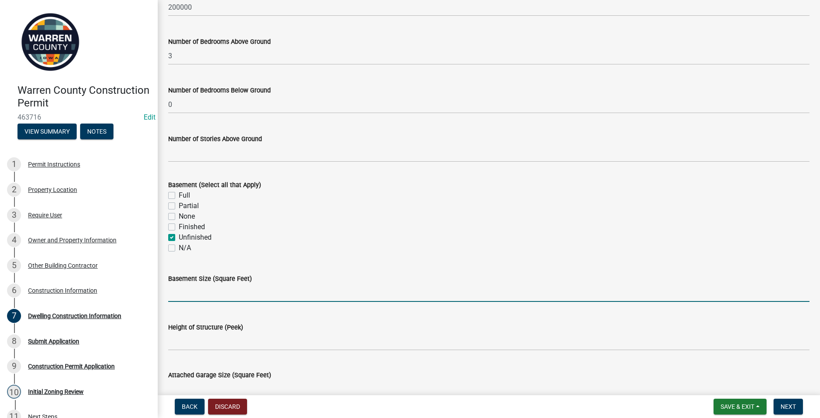
scroll to position [219, 0]
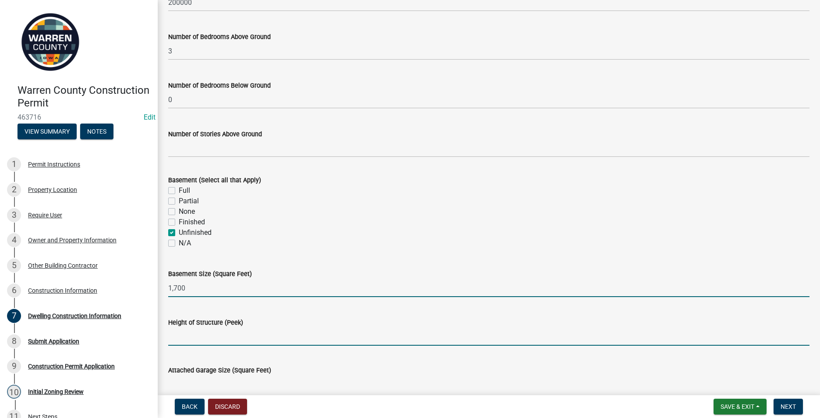
type input "1700"
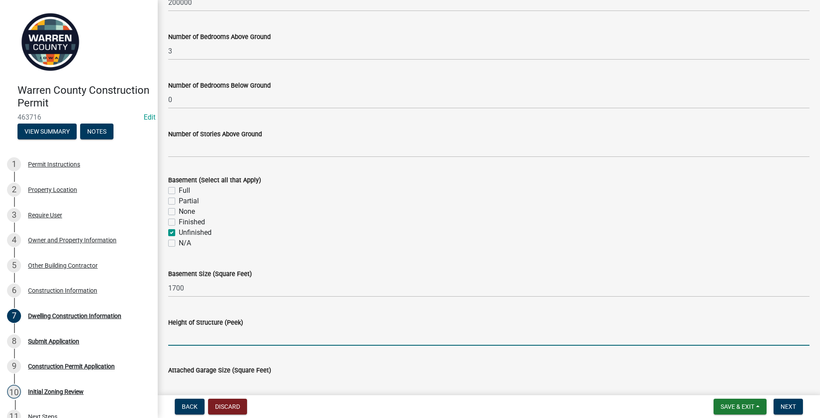
click at [177, 339] on input "Height of Structure (Peek)" at bounding box center [488, 337] width 641 height 18
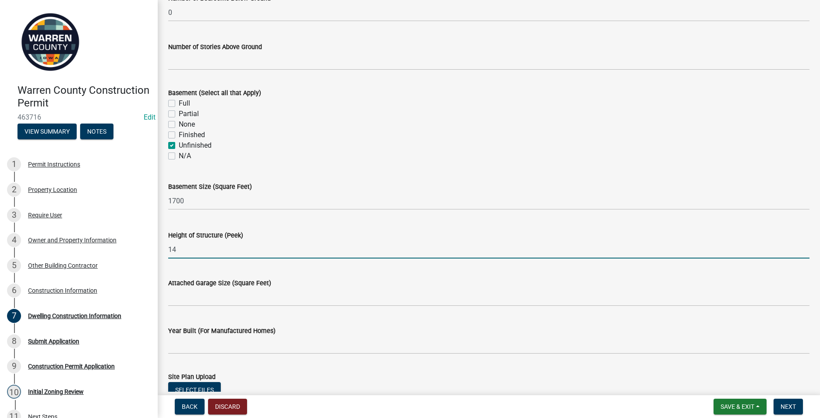
scroll to position [307, 0]
type input "14"
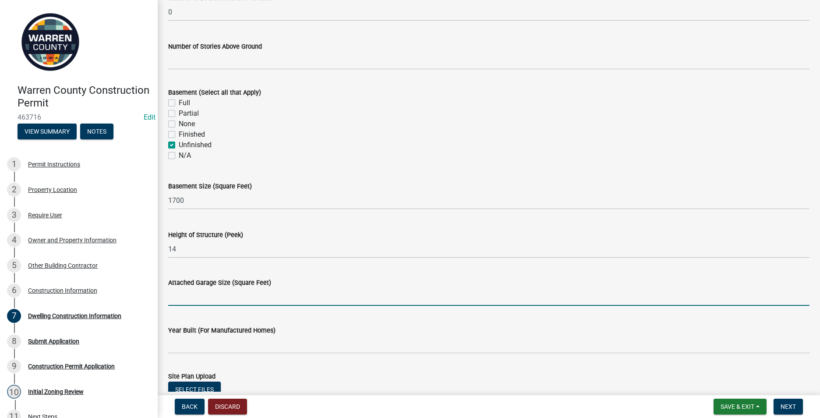
click at [188, 298] on input "Attached Garage Size (Square Feet)" at bounding box center [488, 297] width 641 height 18
type input "400"
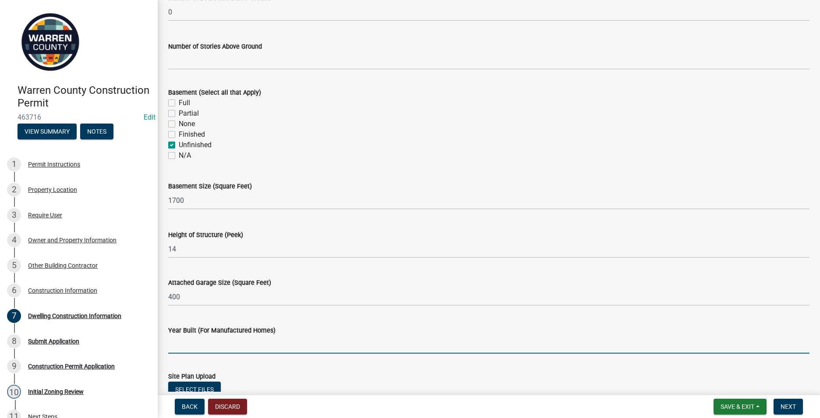
click at [185, 346] on input "Year Built (For Manufactured Homes)" at bounding box center [488, 345] width 641 height 18
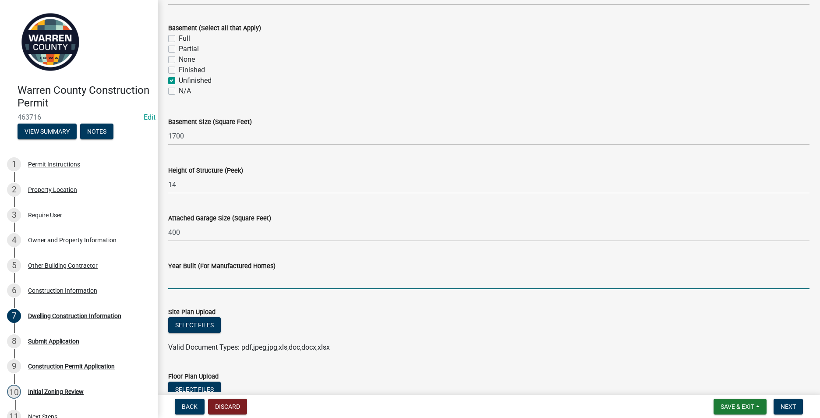
scroll to position [394, 0]
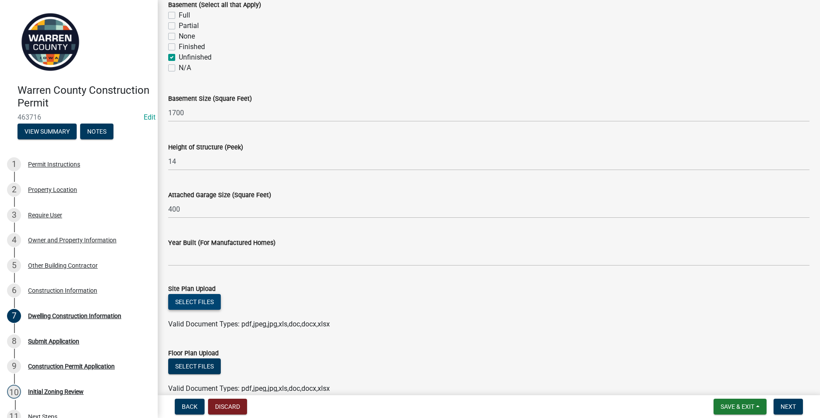
click at [181, 305] on button "Select files" at bounding box center [194, 302] width 53 height 16
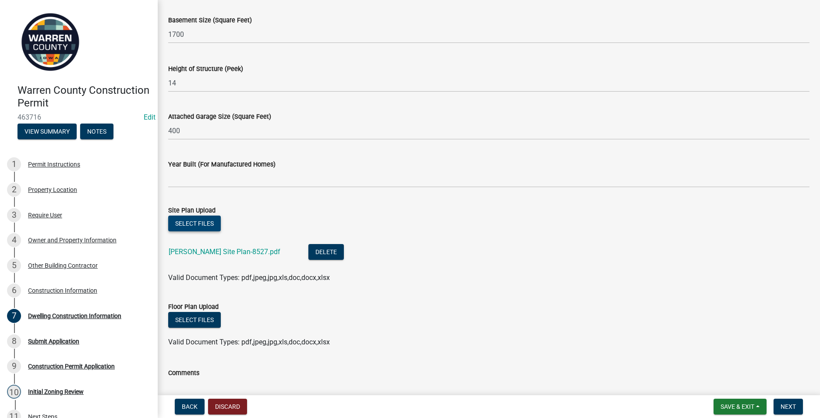
scroll to position [482, 0]
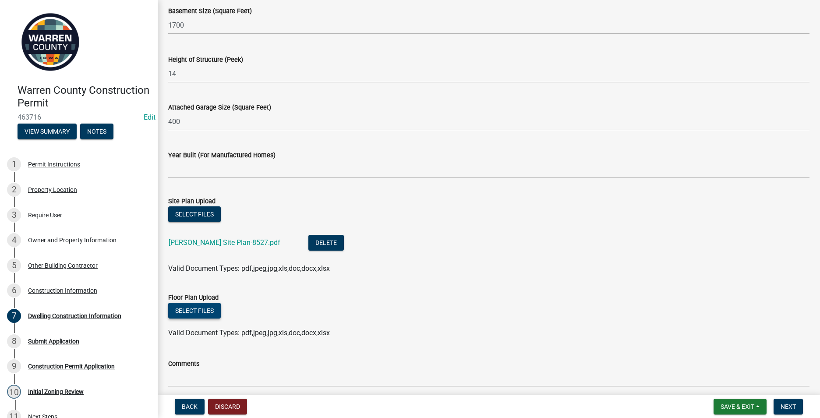
click at [177, 312] on button "Select files" at bounding box center [194, 311] width 53 height 16
click at [193, 308] on button "Select files" at bounding box center [194, 311] width 53 height 16
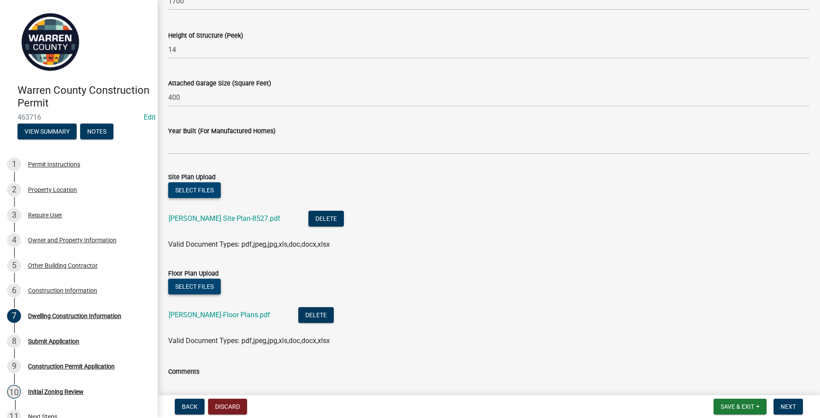
scroll to position [419, 0]
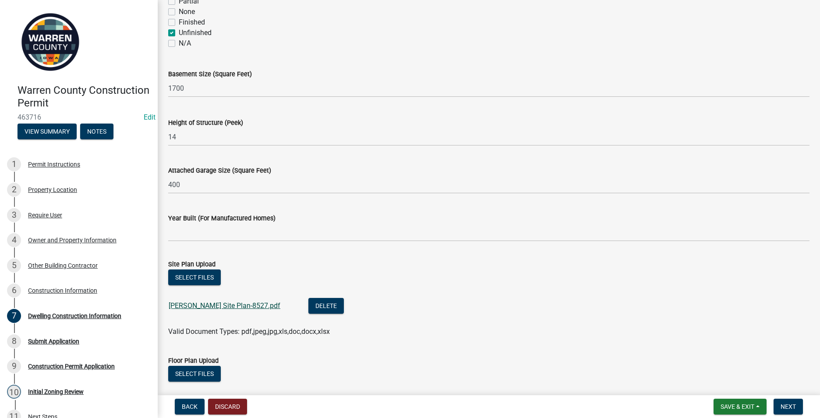
click at [200, 306] on link "[PERSON_NAME] Site Plan-8527.pdf" at bounding box center [225, 305] width 112 height 8
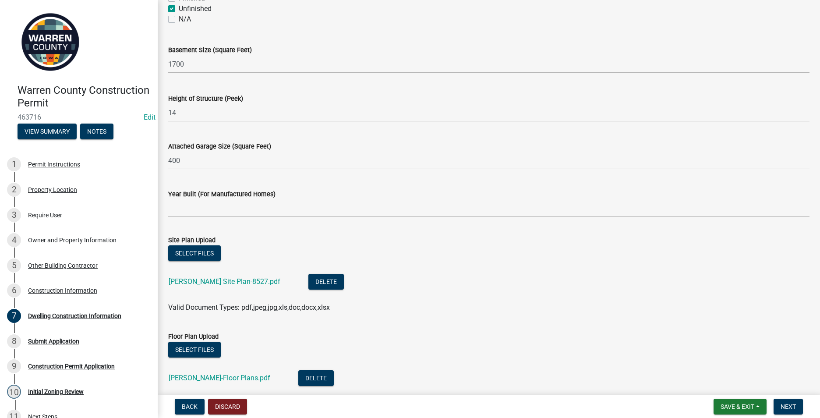
scroll to position [506, 0]
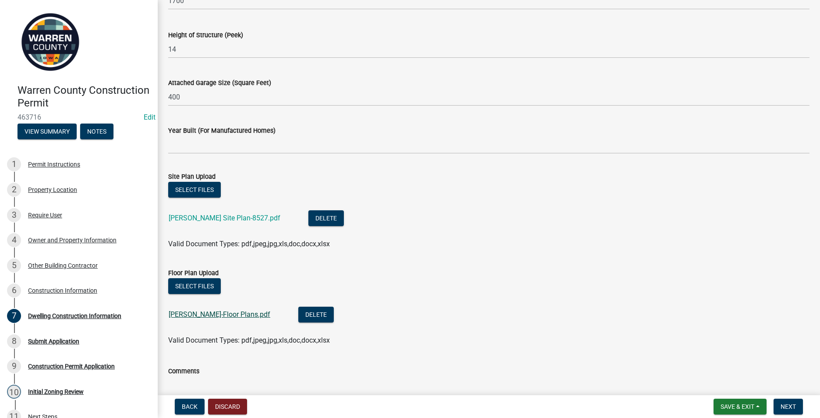
click at [217, 313] on link "[PERSON_NAME]-Floor Plans.pdf" at bounding box center [220, 314] width 102 height 8
click at [793, 406] on span "Next" at bounding box center [788, 406] width 15 height 7
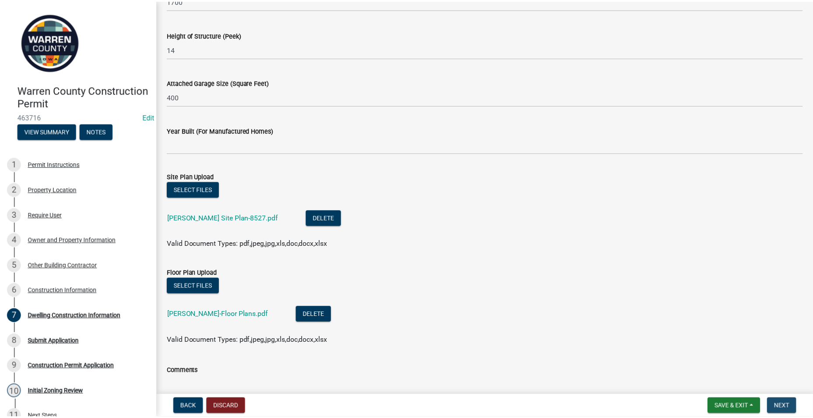
scroll to position [0, 0]
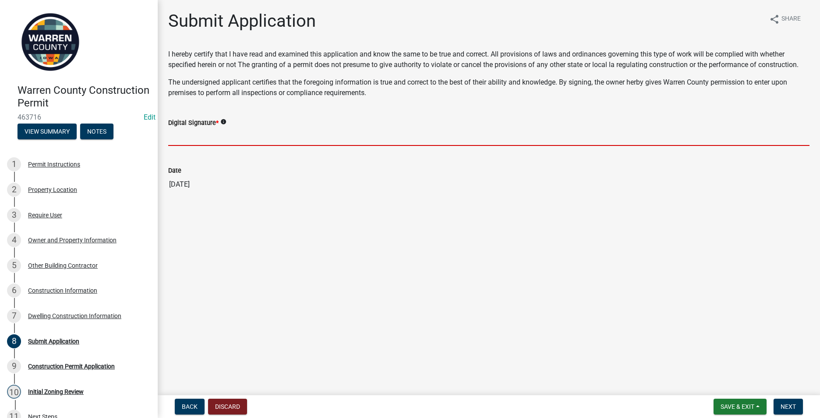
click at [179, 141] on input "Digital Signature *" at bounding box center [488, 137] width 641 height 18
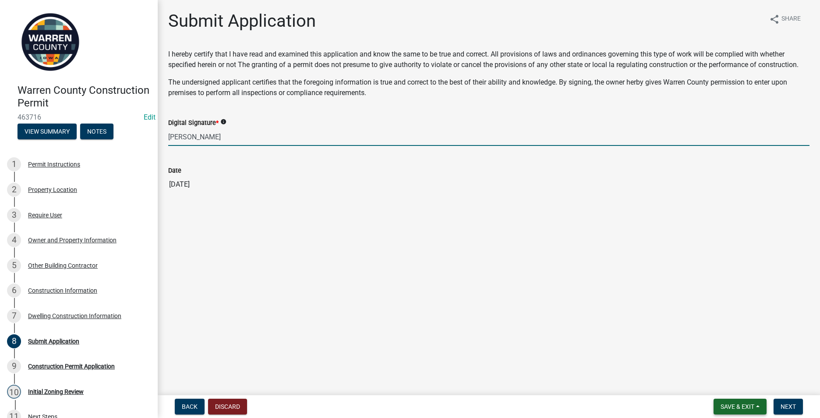
type input "[PERSON_NAME]"
click at [733, 406] on span "Save & Exit" at bounding box center [738, 406] width 34 height 7
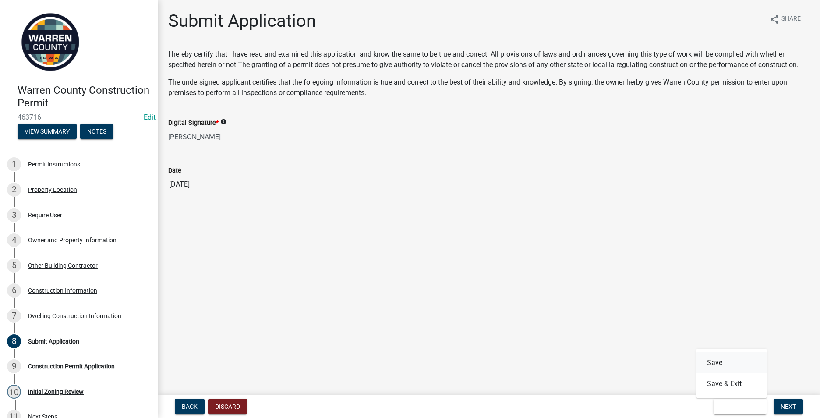
click at [715, 359] on button "Save" at bounding box center [731, 362] width 70 height 21
click at [788, 409] on span "Next" at bounding box center [788, 406] width 15 height 7
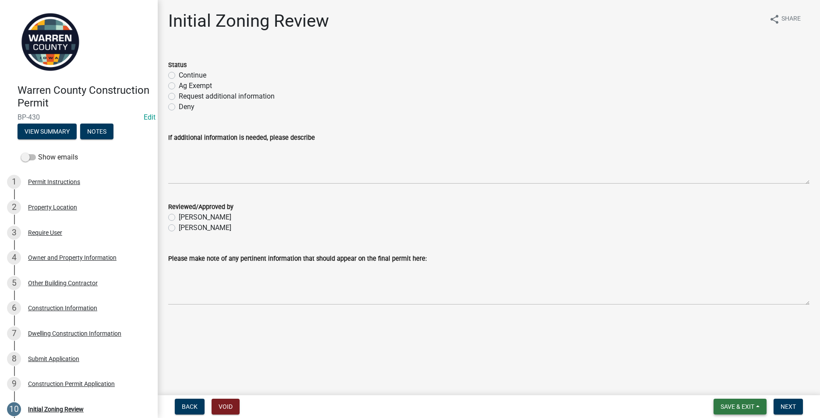
click at [729, 403] on span "Save & Exit" at bounding box center [738, 406] width 34 height 7
click at [724, 385] on button "Save & Exit" at bounding box center [731, 383] width 70 height 21
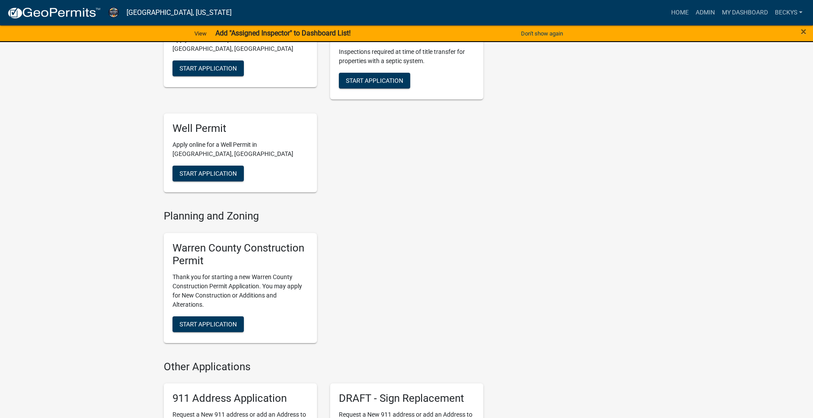
scroll to position [350, 0]
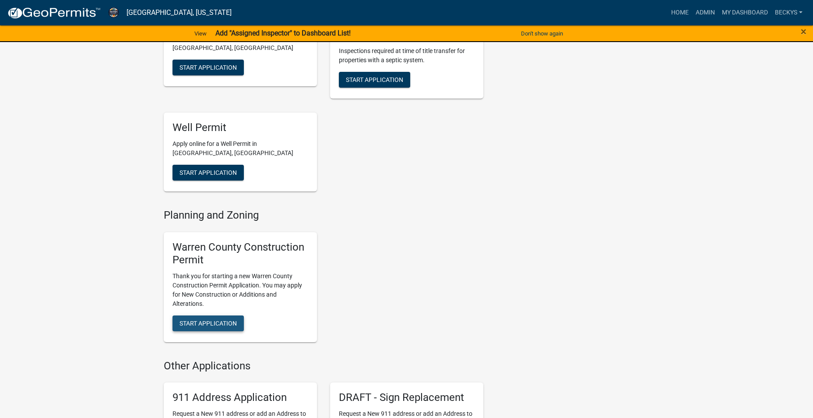
click at [202, 319] on span "Start Application" at bounding box center [208, 322] width 57 height 7
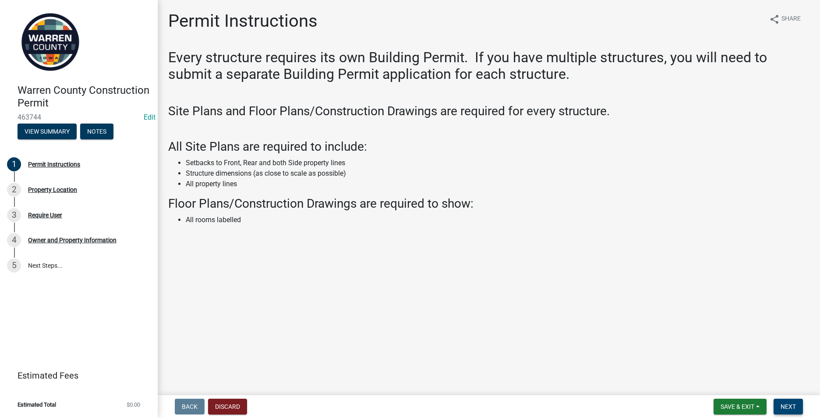
click at [792, 404] on span "Next" at bounding box center [788, 406] width 15 height 7
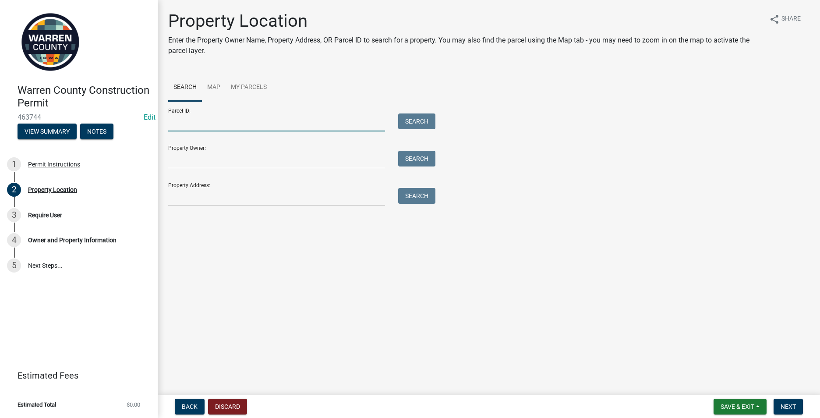
click at [183, 125] on input "Parcel ID:" at bounding box center [276, 122] width 217 height 18
type input "05484000020"
click at [411, 124] on button "Search" at bounding box center [416, 121] width 37 height 16
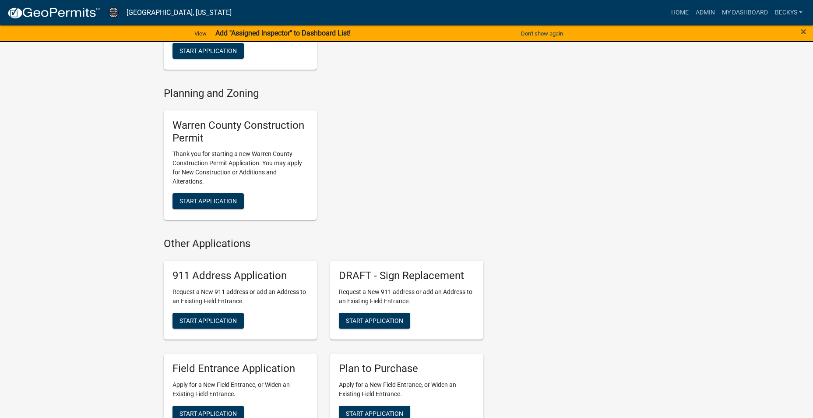
scroll to position [482, 0]
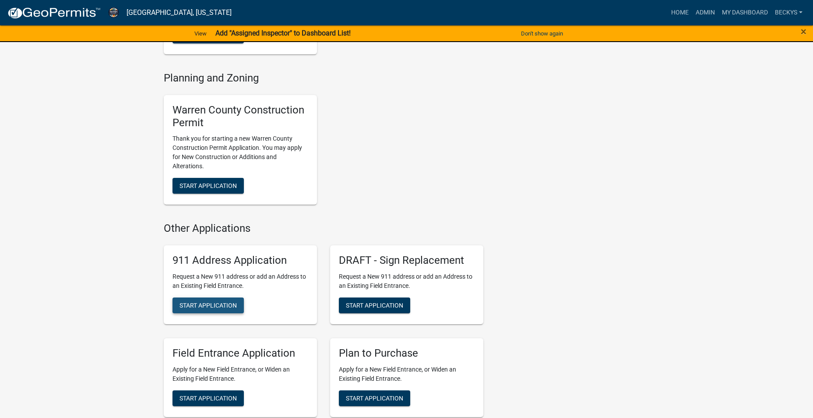
click at [199, 302] on span "Start Application" at bounding box center [208, 305] width 57 height 7
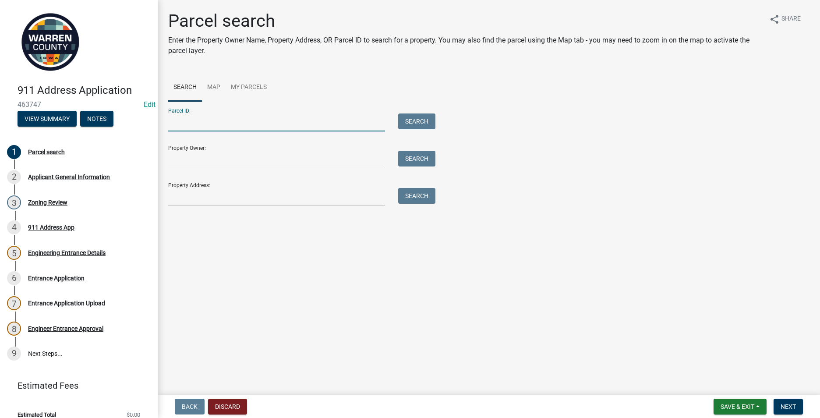
click at [180, 130] on input "Parcel ID:" at bounding box center [276, 122] width 217 height 18
type input "05484000020"
click at [421, 119] on button "Search" at bounding box center [416, 121] width 37 height 16
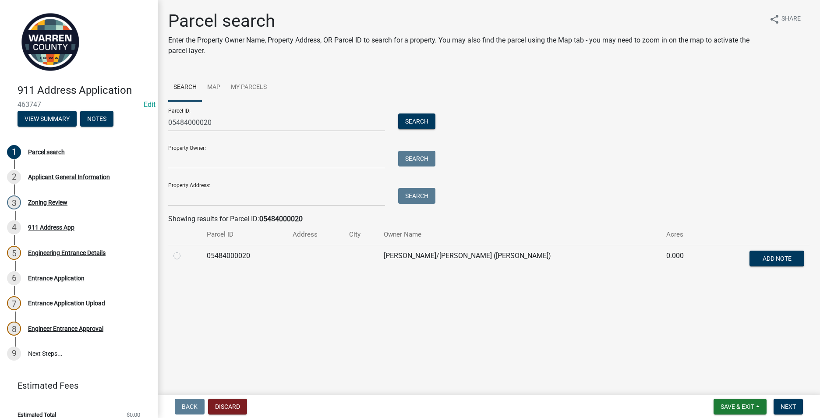
click at [184, 251] on label at bounding box center [184, 251] width 0 height 0
click at [184, 256] on input "radio" at bounding box center [187, 254] width 6 height 6
radio input "true"
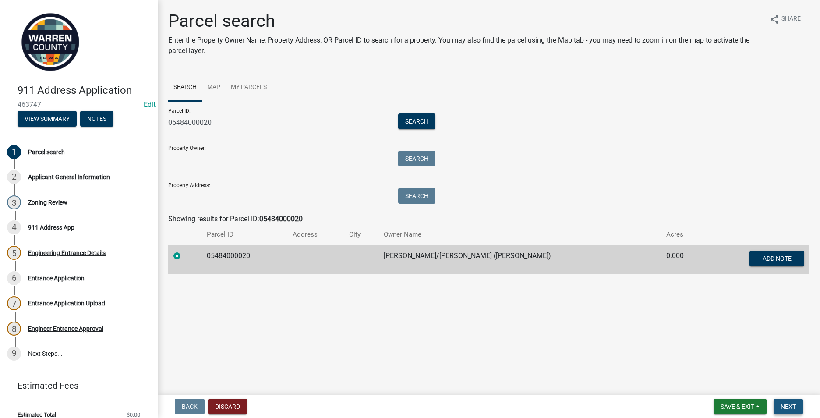
click at [786, 407] on span "Next" at bounding box center [788, 406] width 15 height 7
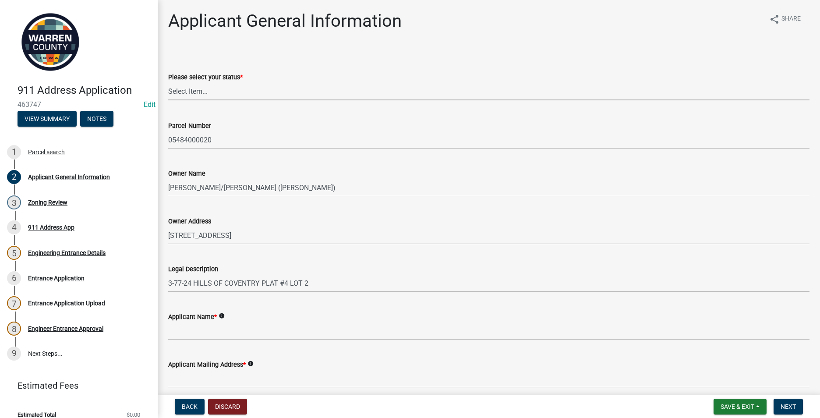
click at [179, 94] on select "Select Item... Owner Plan to Purchase Buyer's Representative Builder/Contractor…" at bounding box center [488, 91] width 641 height 18
click at [168, 82] on select "Select Item... Owner Plan to Purchase Buyer's Representative Builder/Contractor…" at bounding box center [488, 91] width 641 height 18
select select "62e05361-9b1f-4f6e-9af6-30ebbe0e033e"
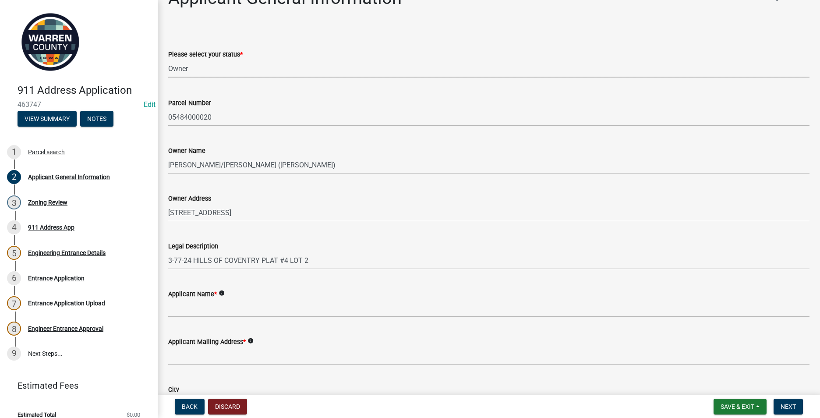
scroll to position [88, 0]
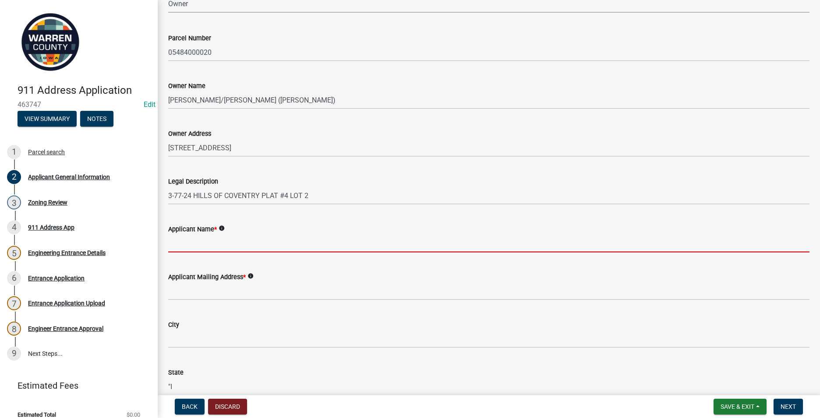
click at [184, 239] on input "Applicant Name *" at bounding box center [488, 243] width 641 height 18
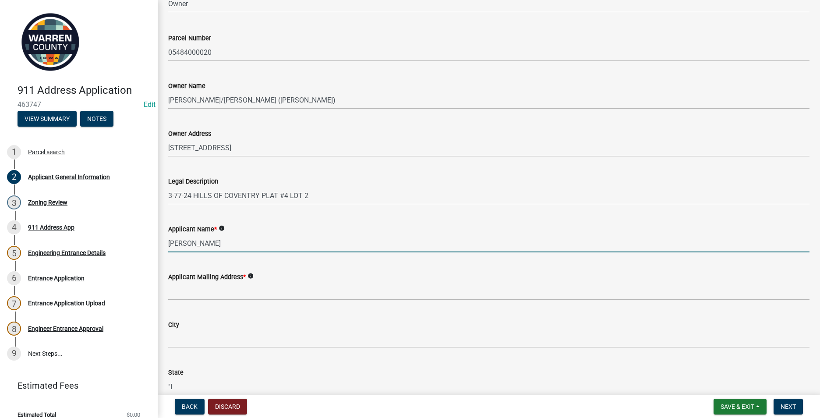
type input "[PERSON_NAME]"
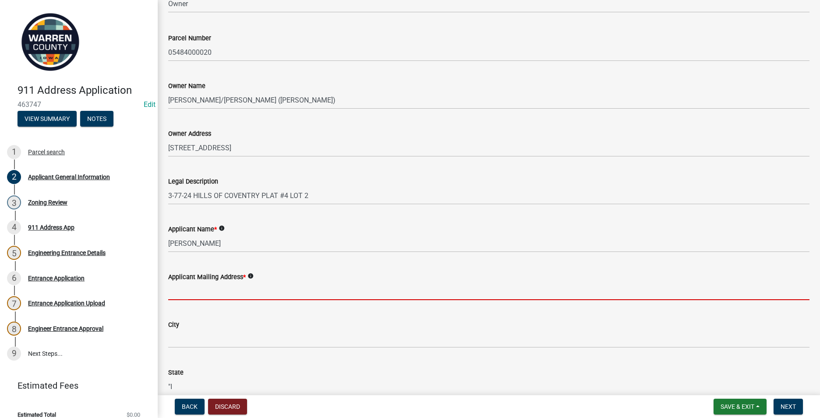
click at [180, 290] on input "Applicant Mailing Address *" at bounding box center [488, 291] width 641 height 18
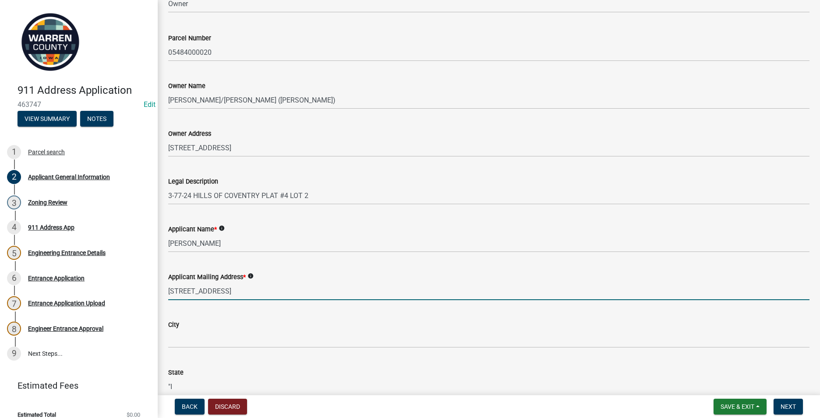
type input "[STREET_ADDRESS]"
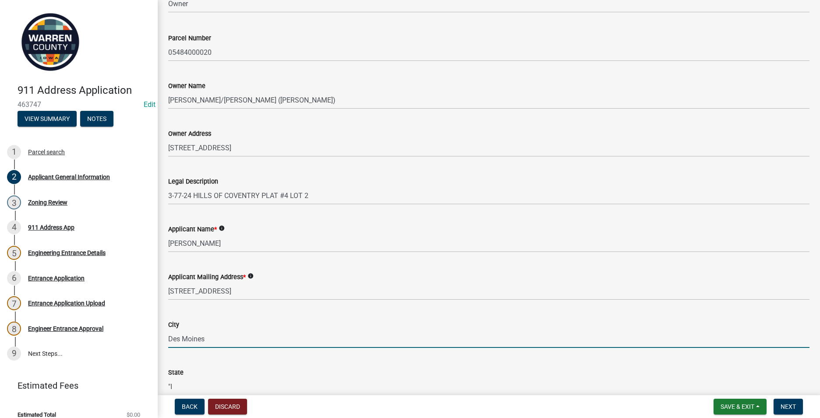
type input "Des Moines"
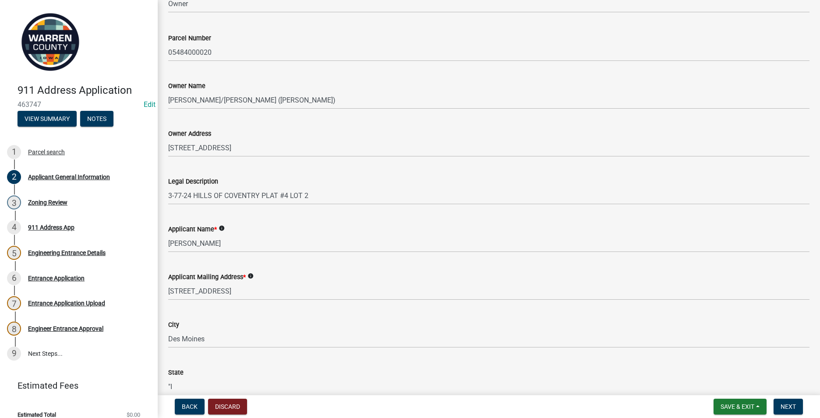
scroll to position [92, 0]
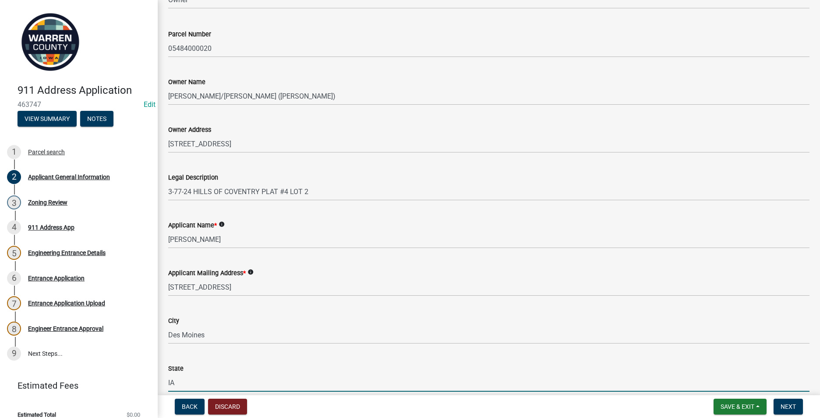
type input "IA"
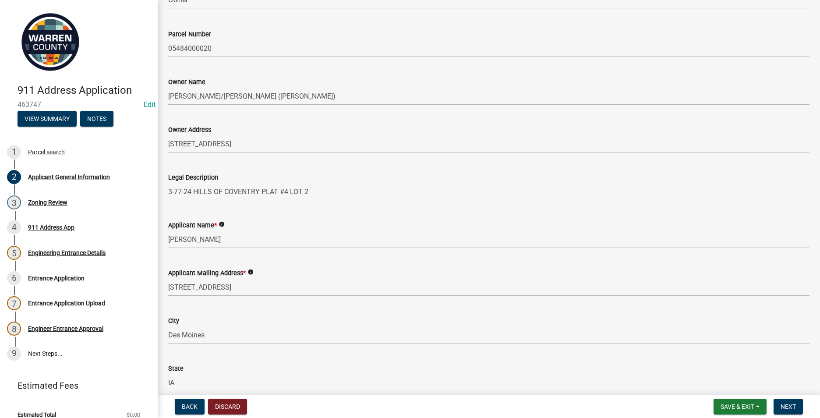
scroll to position [326, 0]
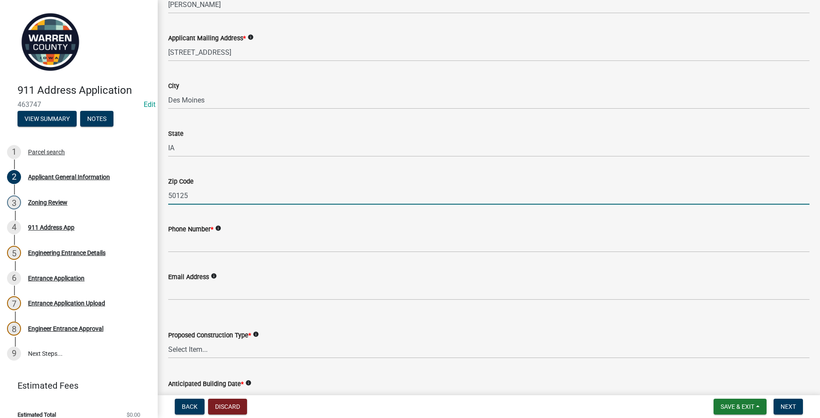
type input "50125"
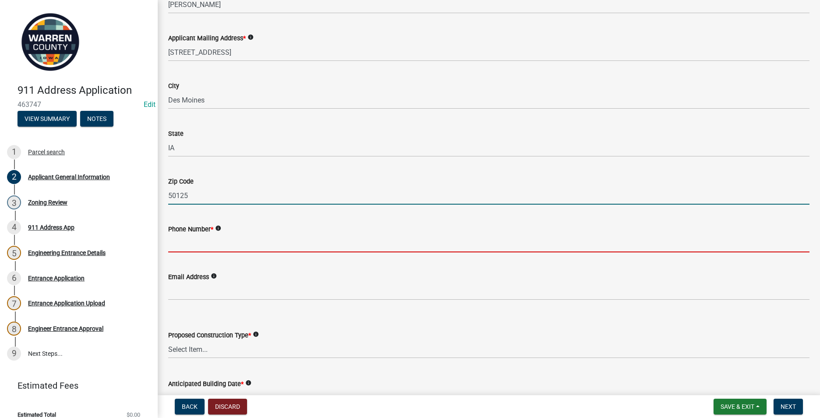
click at [172, 247] on input "Phone Number *" at bounding box center [488, 243] width 641 height 18
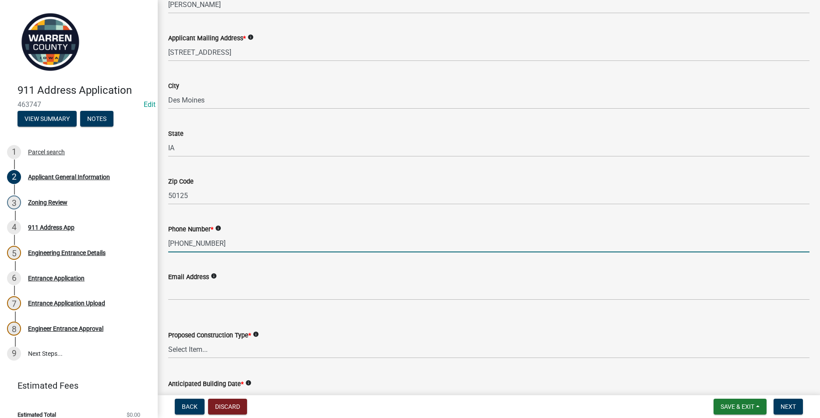
type input "[PHONE_NUMBER]"
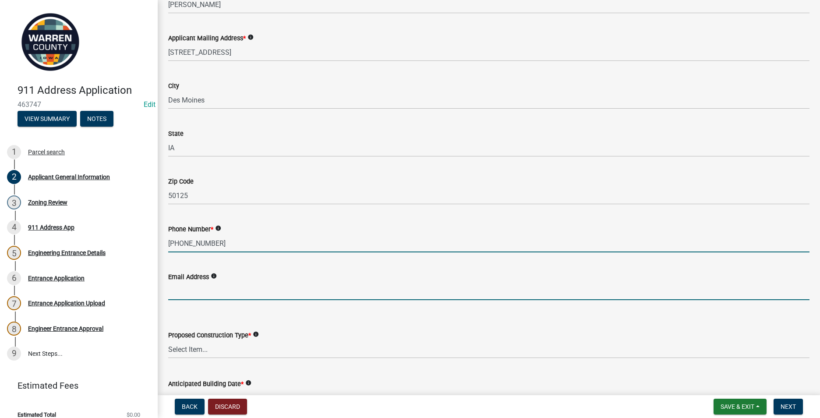
click at [188, 296] on input "Email Address" at bounding box center [488, 291] width 641 height 18
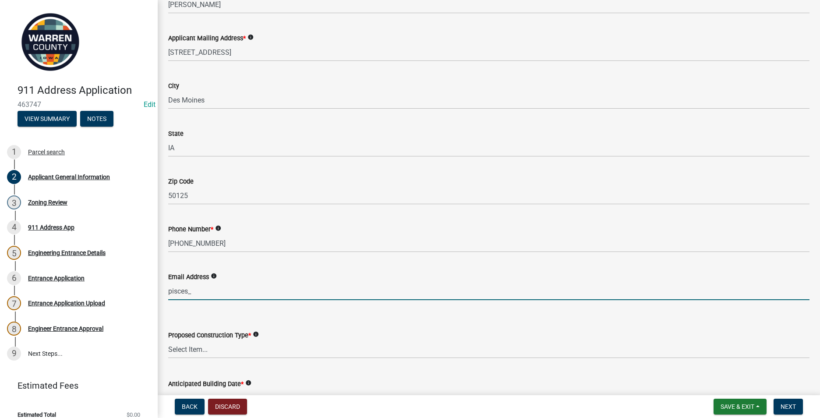
type input "[EMAIL_ADDRESS][DOMAIN_NAME]"
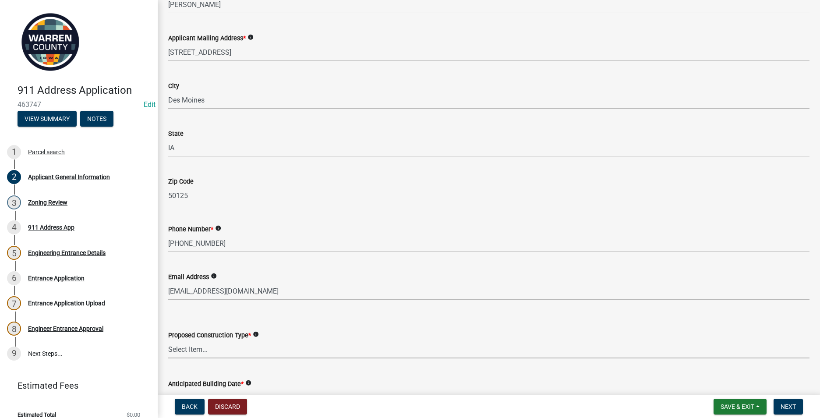
click at [180, 351] on select "Select Item... Business Farm Entrance Cell Tower Multi-Family Unit New Business…" at bounding box center [488, 349] width 641 height 18
click at [168, 340] on select "Select Item... Business Farm Entrance Cell Tower Multi-Family Unit New Business…" at bounding box center [488, 349] width 641 height 18
select select "baa9a041-e8ec-4bd9-b07e-af5a977dc1c8"
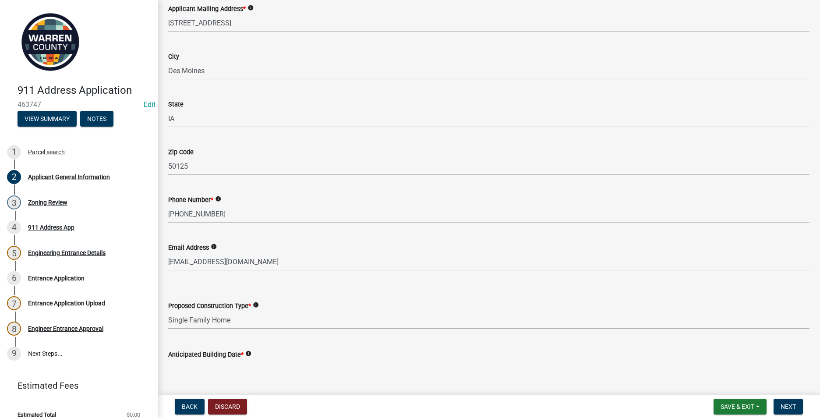
scroll to position [383, 0]
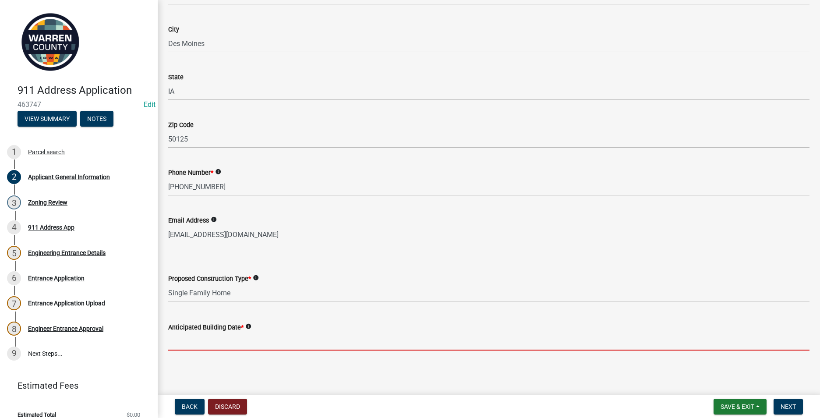
click at [201, 343] on input "Anticipated Building Date *" at bounding box center [488, 341] width 641 height 18
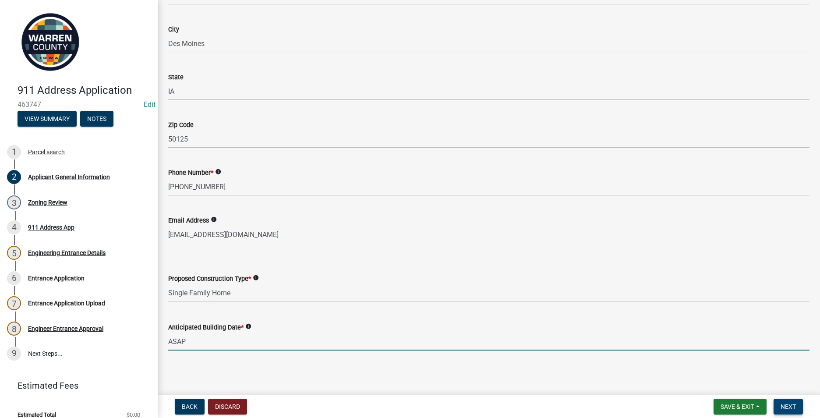
type input "ASAP"
click at [791, 406] on span "Next" at bounding box center [788, 406] width 15 height 7
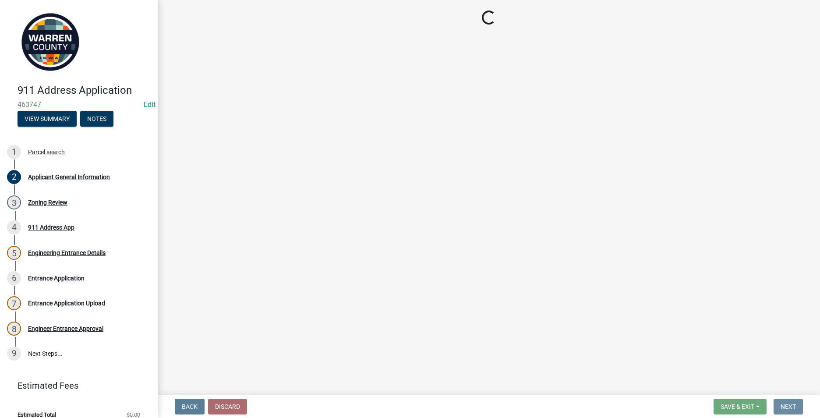
scroll to position [0, 0]
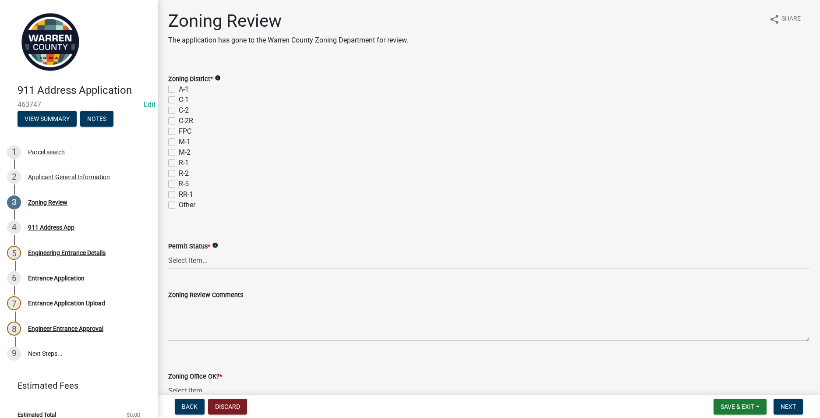
click at [179, 173] on label "R-2" at bounding box center [184, 173] width 10 height 11
click at [179, 173] on input "R-2" at bounding box center [182, 171] width 6 height 6
checkbox input "true"
checkbox input "false"
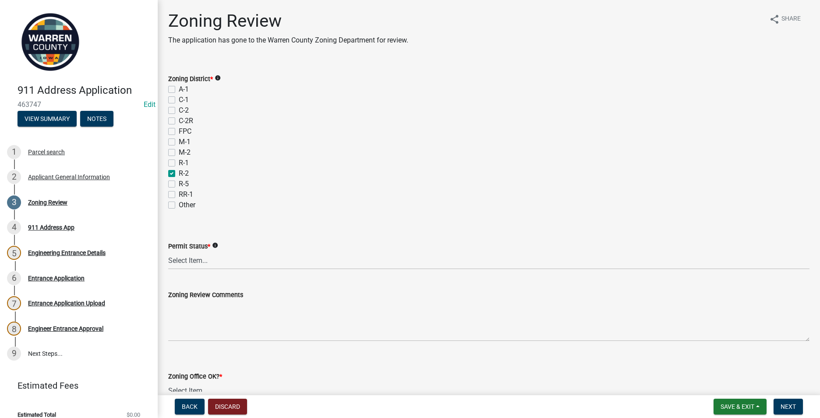
checkbox input "false"
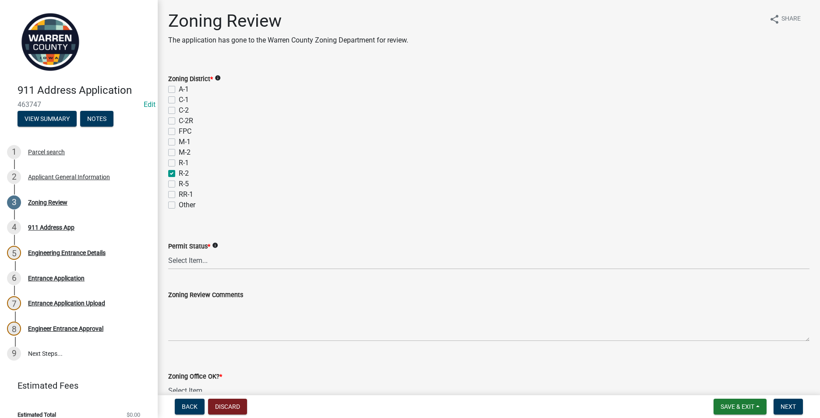
checkbox input "false"
checkbox input "true"
checkbox input "false"
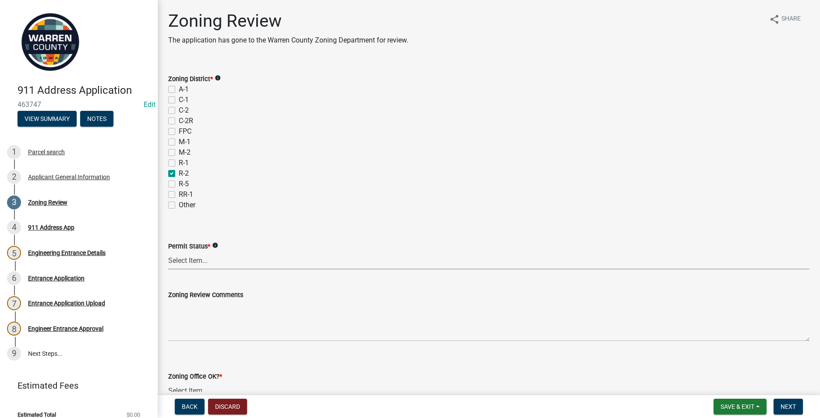
click at [178, 260] on select "Select Item... Ag Exempt Applied For Not Applied For" at bounding box center [488, 260] width 641 height 18
click at [168, 251] on select "Select Item... Ag Exempt Applied For Not Applied For" at bounding box center [488, 260] width 641 height 18
select select "c568b282-e354-44b2-abab-6bf737a8588c"
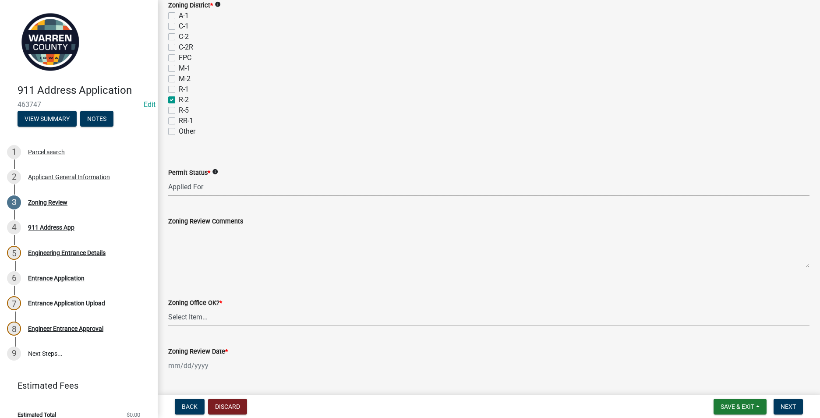
scroll to position [88, 0]
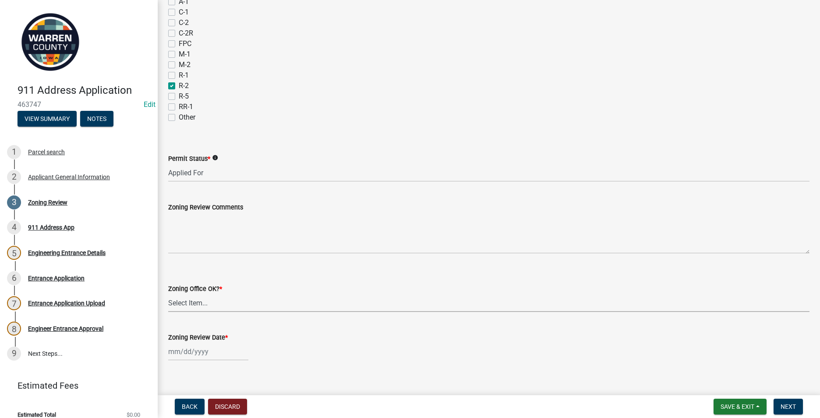
click at [175, 304] on select "Select Item... Yes No" at bounding box center [488, 303] width 641 height 18
click at [168, 294] on select "Select Item... Yes No" at bounding box center [488, 303] width 641 height 18
select select "22a6182a-d017-4f21-baaa-b72378e2c786"
click at [183, 350] on div at bounding box center [208, 352] width 80 height 18
select select "8"
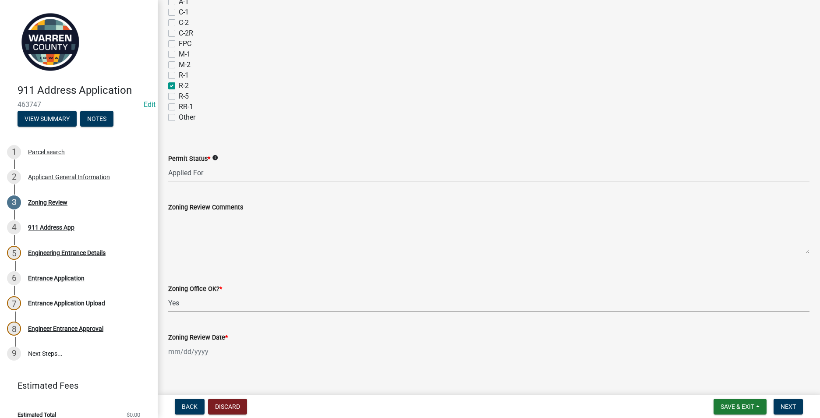
select select "2025"
click at [218, 290] on div "14" at bounding box center [219, 291] width 14 height 14
type input "[DATE]"
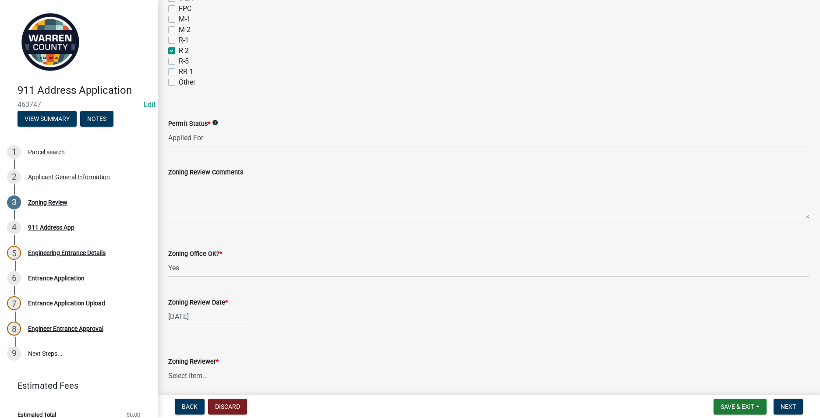
scroll to position [175, 0]
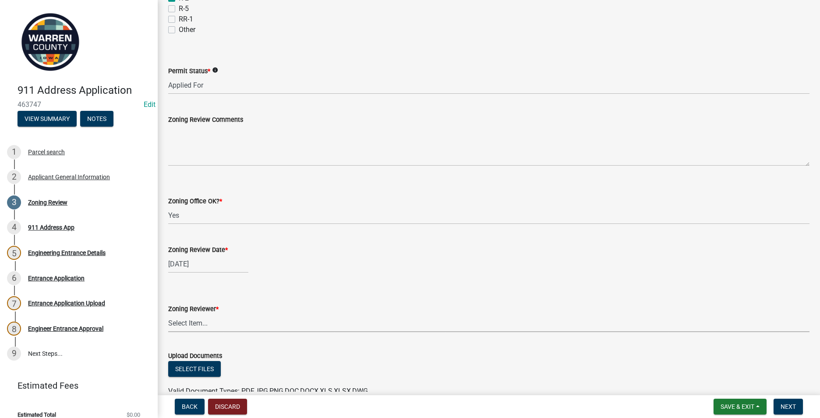
click at [196, 328] on select "Select Item... [PERSON_NAME] [PERSON_NAME] [PERSON_NAME]" at bounding box center [488, 323] width 641 height 18
click at [168, 314] on select "Select Item... [PERSON_NAME] [PERSON_NAME] [PERSON_NAME]" at bounding box center [488, 323] width 641 height 18
select select "ace9acd7-8034-4534-aef2-851af8cb1f05"
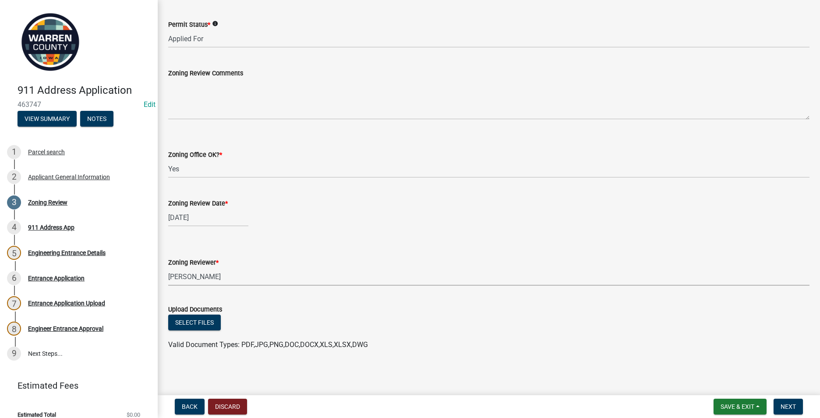
scroll to position [222, 0]
click at [796, 401] on button "Next" at bounding box center [788, 407] width 29 height 16
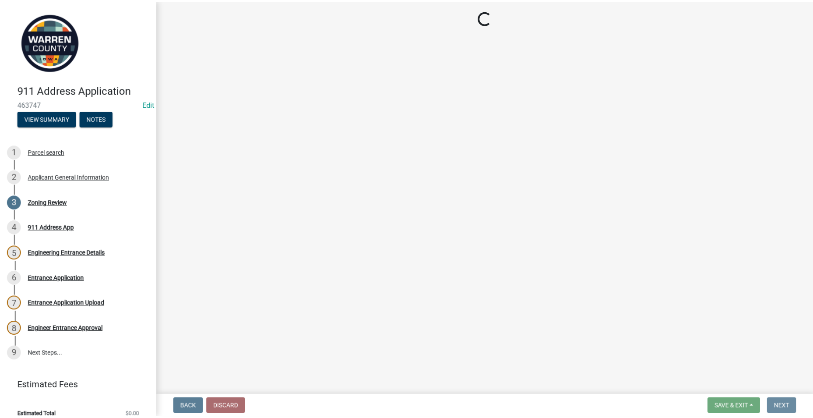
scroll to position [0, 0]
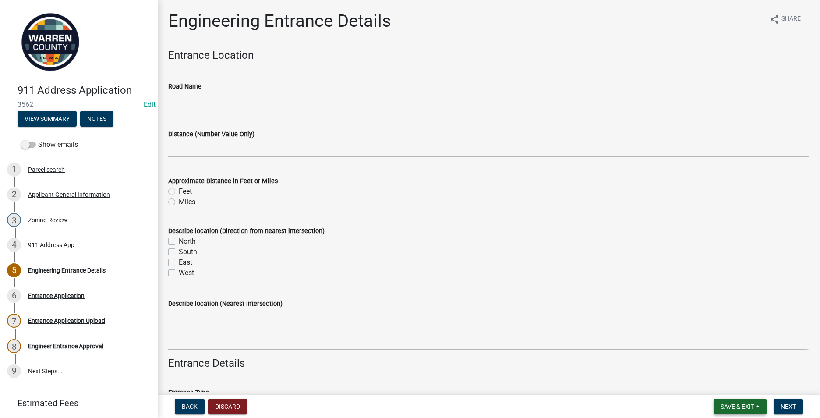
click at [739, 408] on span "Save & Exit" at bounding box center [738, 406] width 34 height 7
click at [723, 382] on button "Save & Exit" at bounding box center [731, 383] width 70 height 21
